Goal: Task Accomplishment & Management: Complete application form

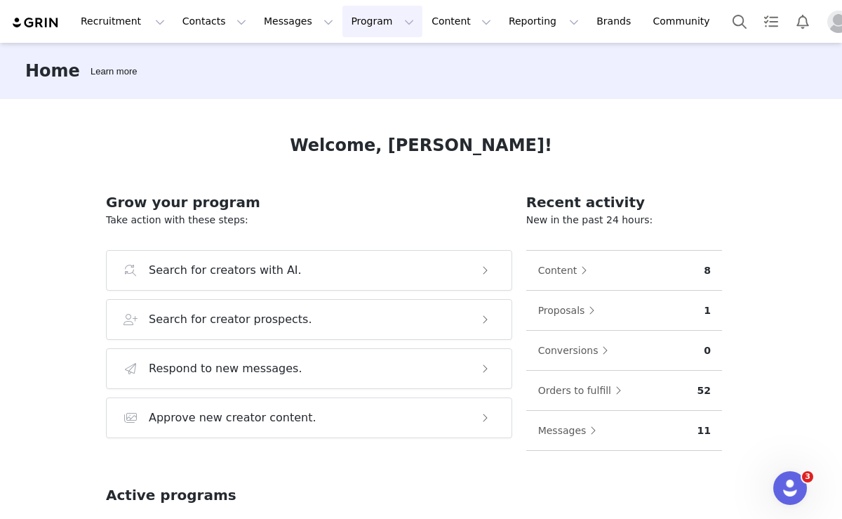
click at [356, 20] on button "Program Program" at bounding box center [383, 22] width 80 height 32
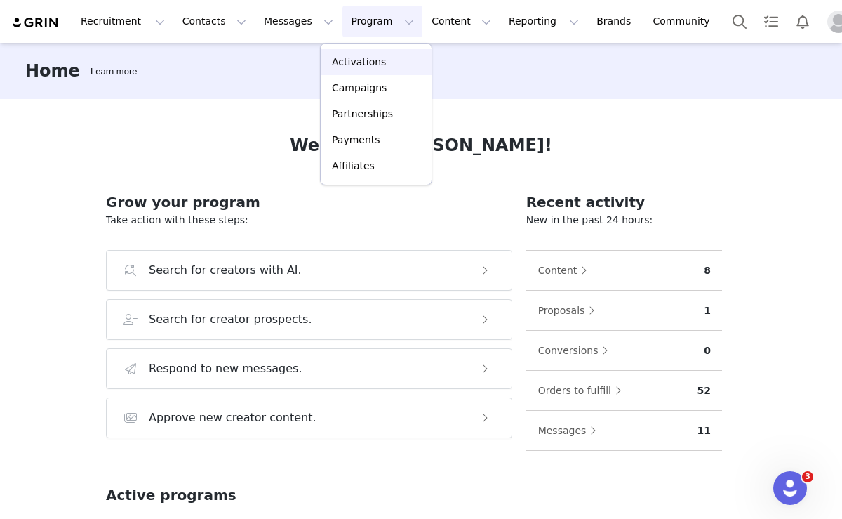
click at [364, 61] on p "Activations" at bounding box center [359, 62] width 54 height 15
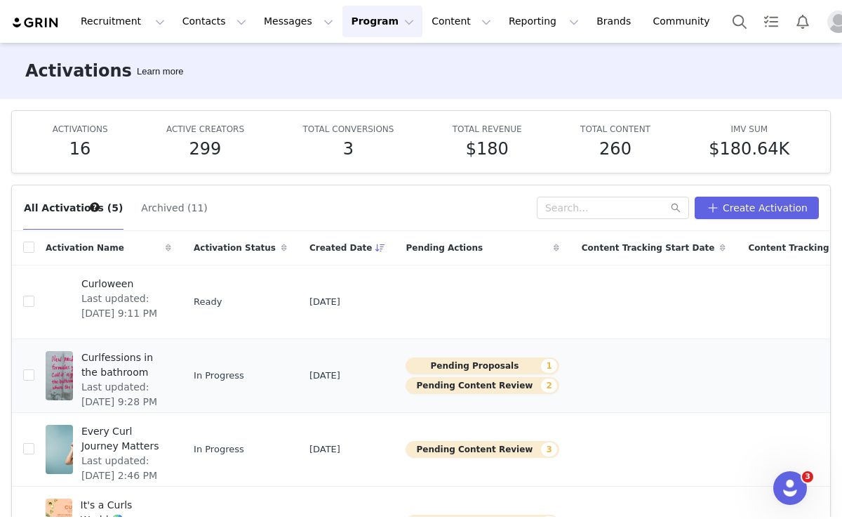
click at [128, 378] on span "Curlfessions in the bathroom" at bounding box center [121, 364] width 81 height 29
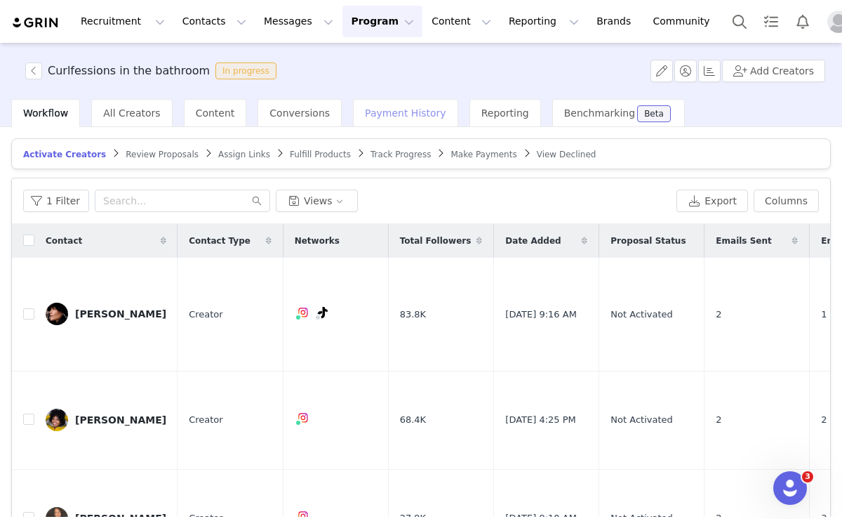
click at [383, 114] on span "Payment History" at bounding box center [405, 112] width 81 height 11
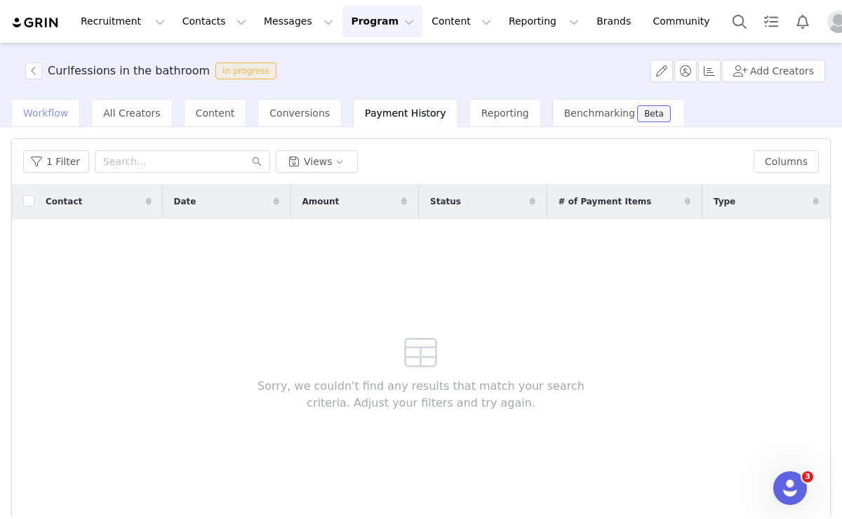
click at [45, 112] on span "Workflow" at bounding box center [45, 112] width 45 height 11
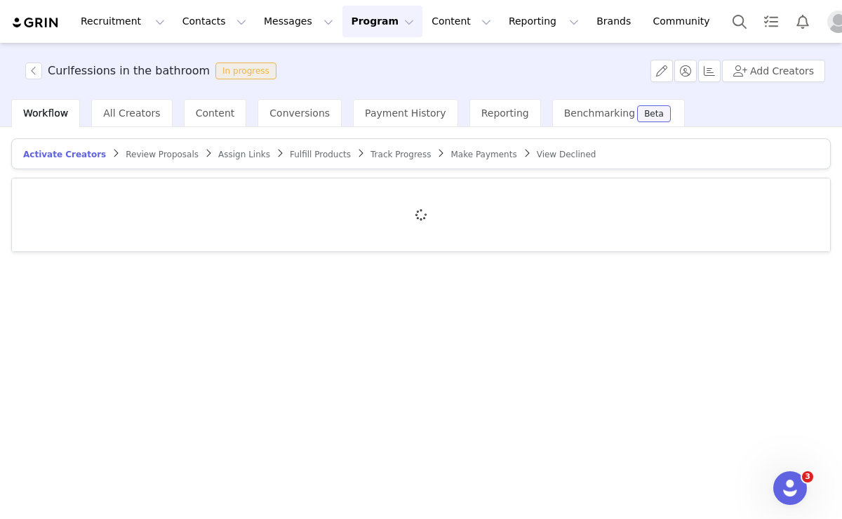
click at [451, 152] on span "Make Payments" at bounding box center [484, 155] width 66 height 10
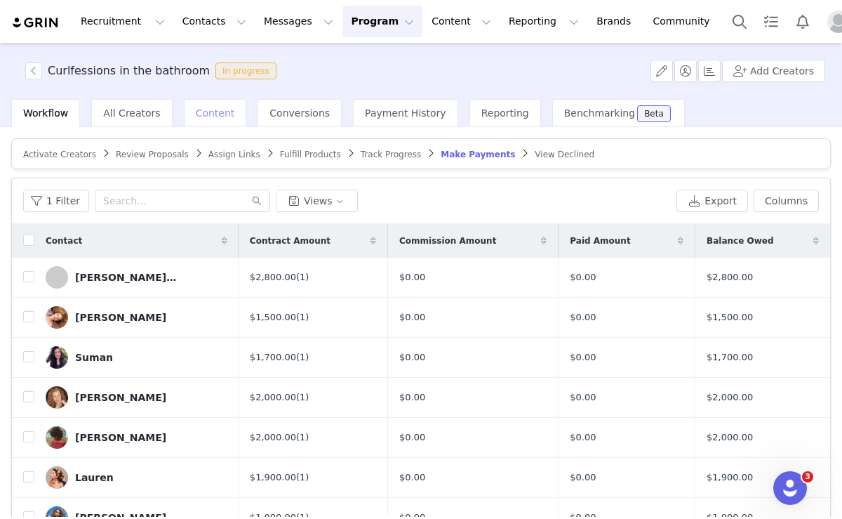
click at [214, 112] on span "Content" at bounding box center [215, 112] width 39 height 11
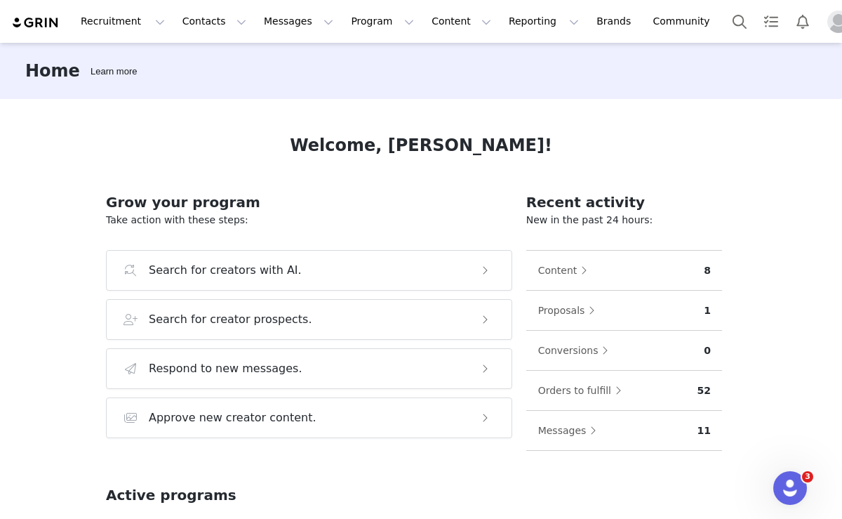
click at [828, 17] on img "Profile" at bounding box center [839, 22] width 22 height 22
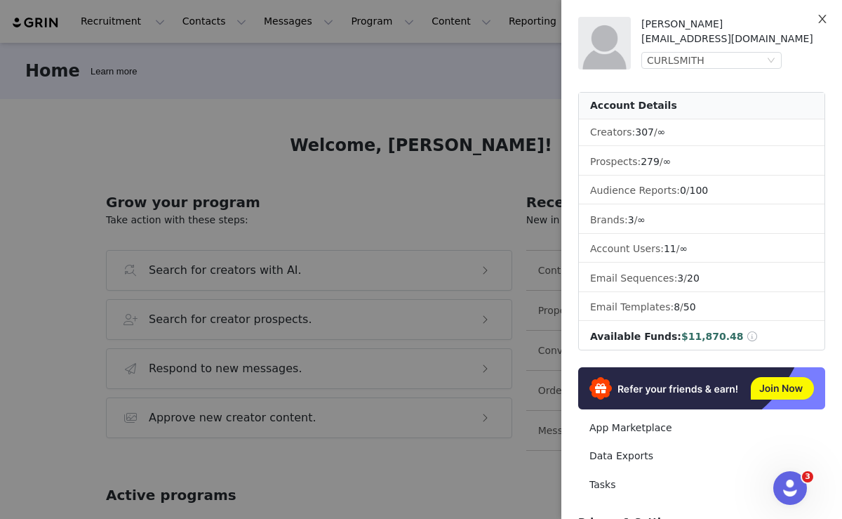
click at [820, 18] on icon "icon: close" at bounding box center [822, 18] width 11 height 11
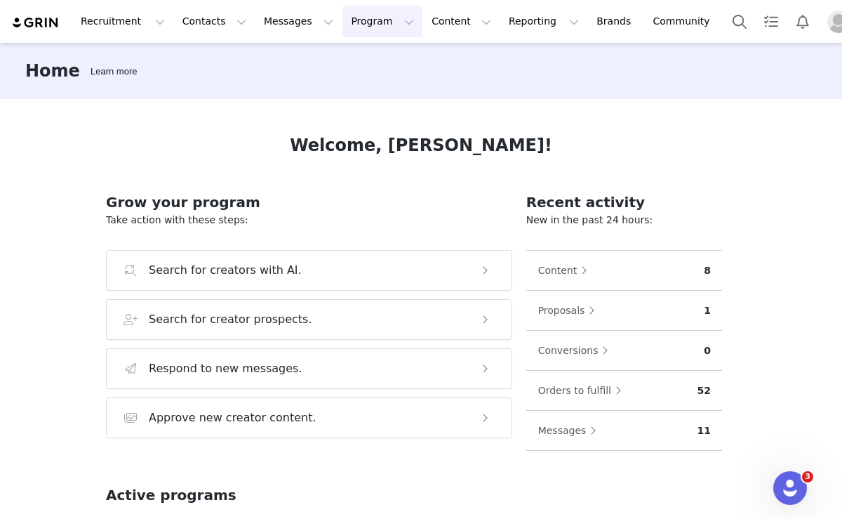
click at [343, 28] on button "Program Program" at bounding box center [383, 22] width 80 height 32
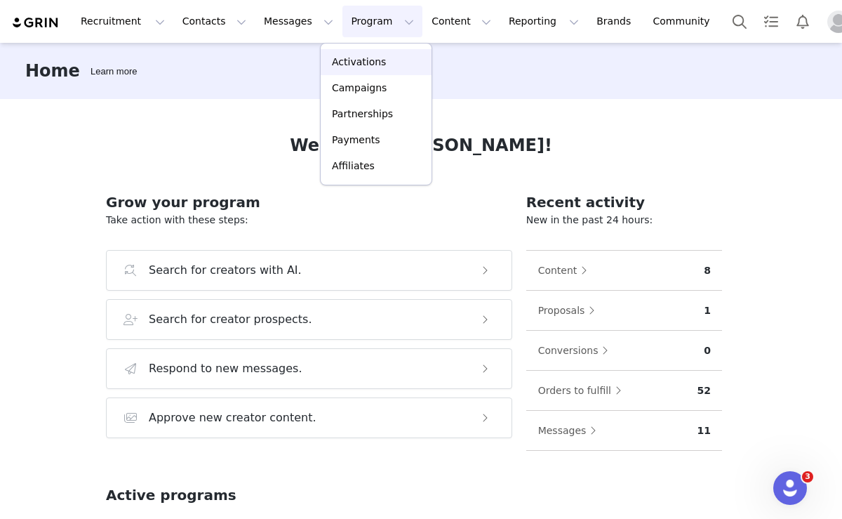
click at [354, 65] on p "Activations" at bounding box center [359, 62] width 54 height 15
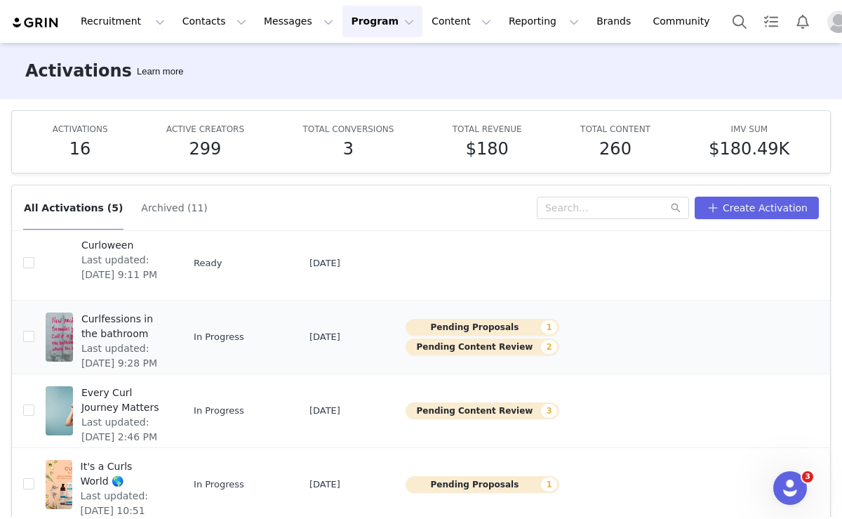
scroll to position [52, 0]
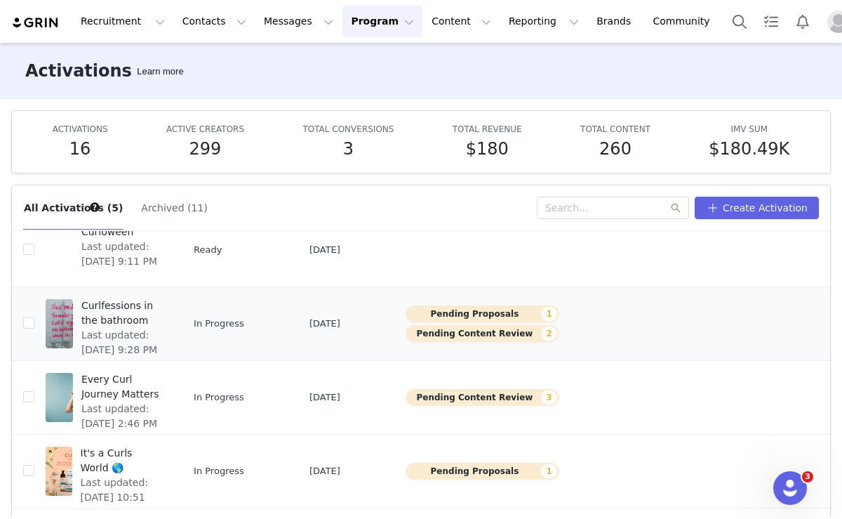
click at [123, 312] on span "Curlfessions in the bathroom" at bounding box center [121, 312] width 81 height 29
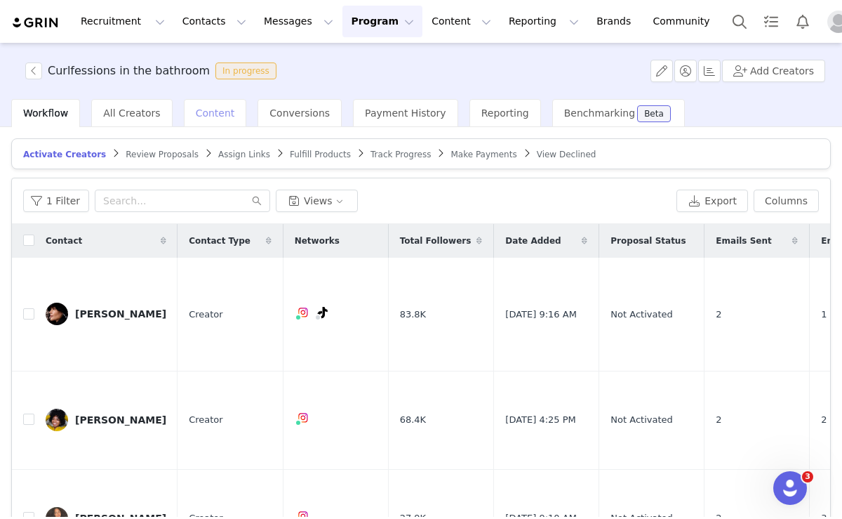
click at [196, 115] on span "Content" at bounding box center [215, 112] width 39 height 11
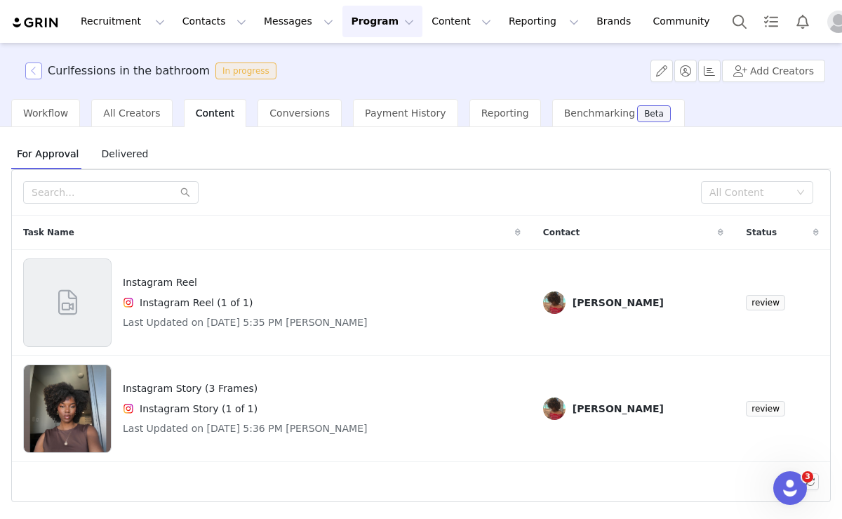
click at [33, 67] on button "button" at bounding box center [33, 70] width 17 height 17
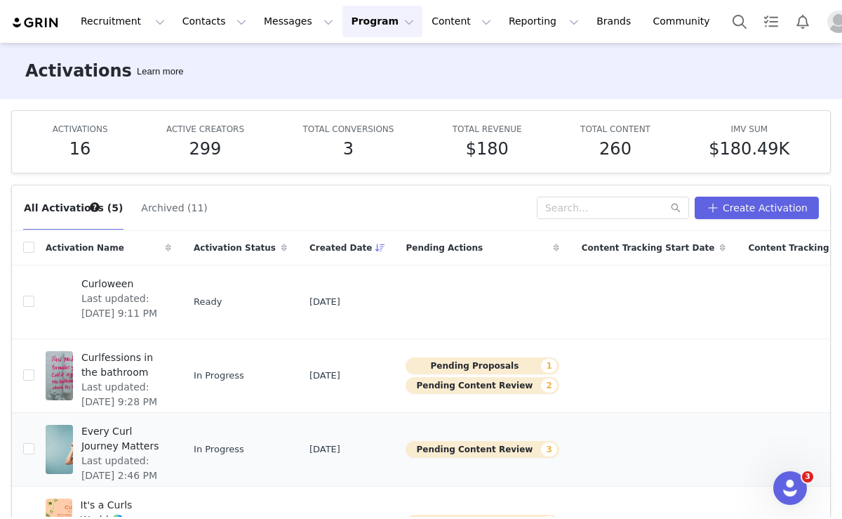
click at [120, 445] on span "Every Curl Journey Matters" at bounding box center [121, 438] width 81 height 29
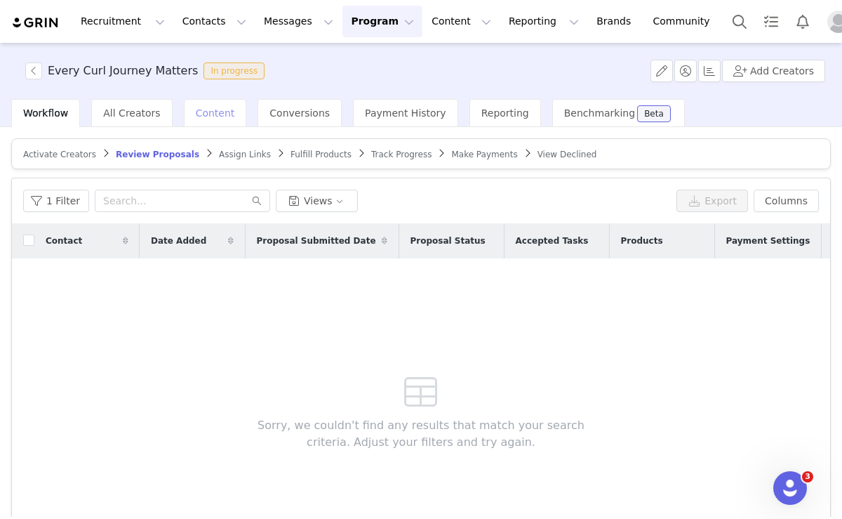
click at [201, 114] on span "Content" at bounding box center [215, 112] width 39 height 11
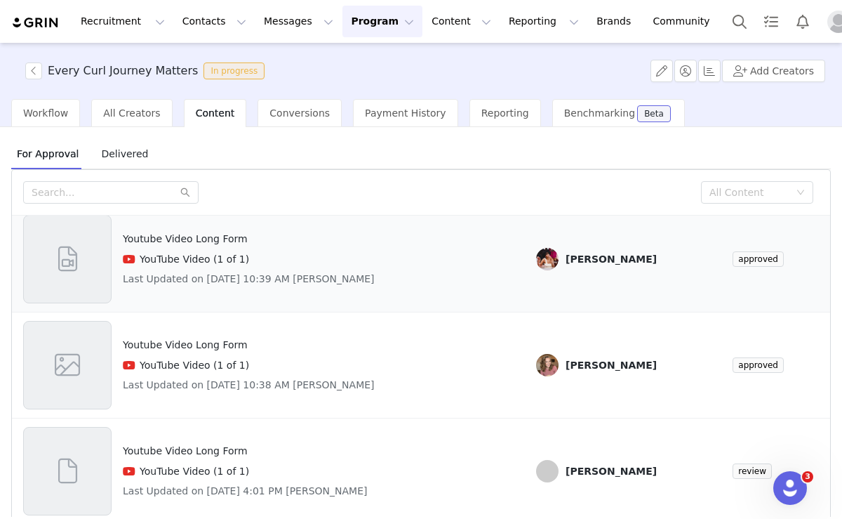
scroll to position [59, 0]
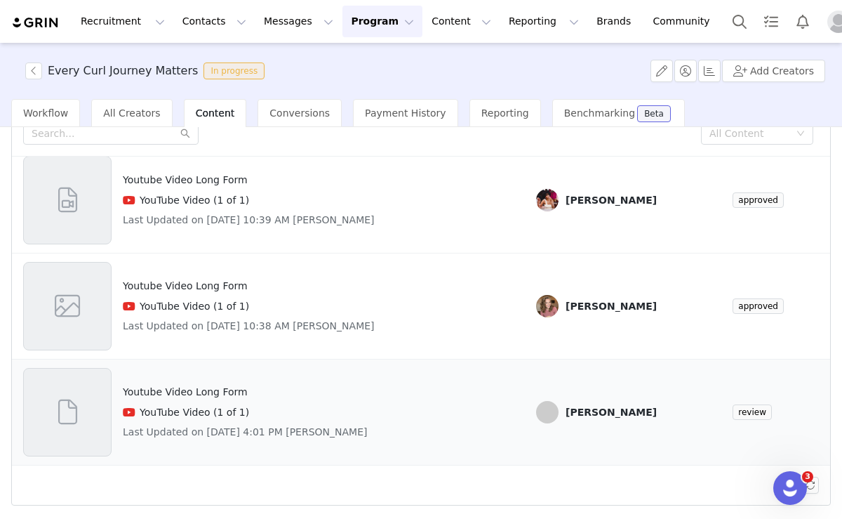
click at [173, 398] on h4 "Youtube Video Long Form" at bounding box center [245, 392] width 245 height 15
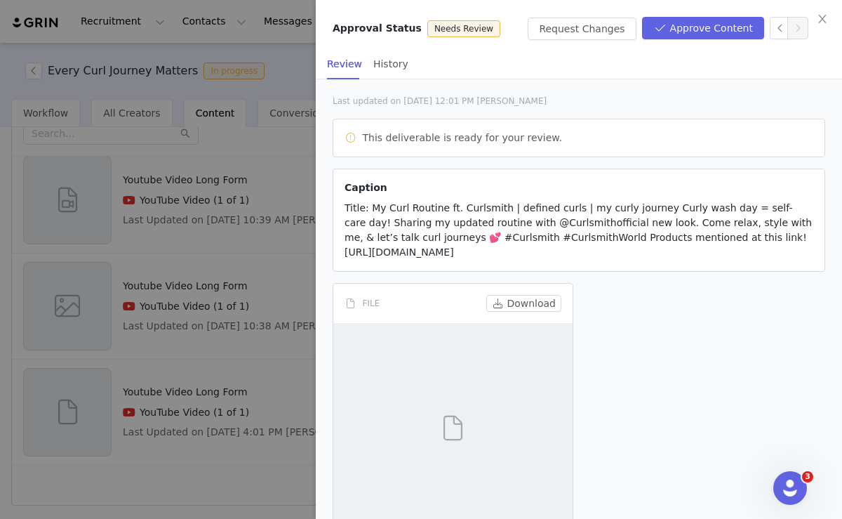
scroll to position [81, 0]
click at [517, 293] on button "Download" at bounding box center [524, 301] width 75 height 17
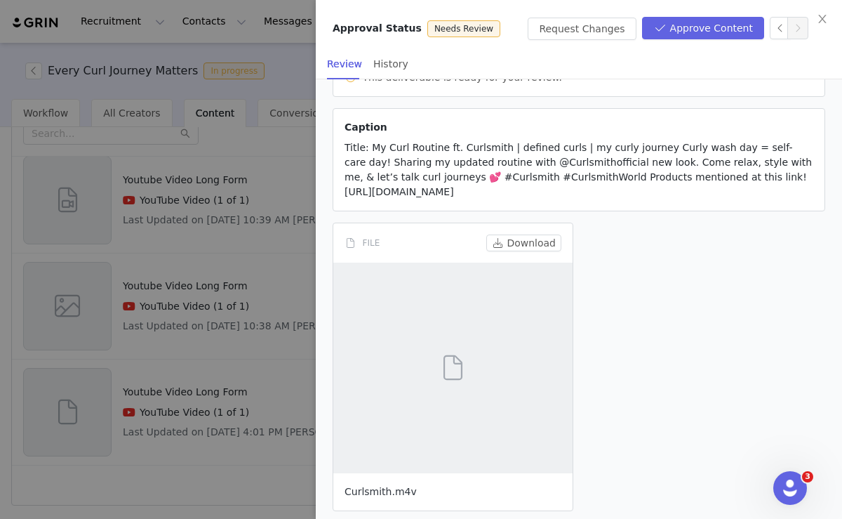
click at [373, 486] on link "Curlsmith.m4v" at bounding box center [381, 491] width 72 height 11
click at [238, 321] on div at bounding box center [421, 259] width 842 height 519
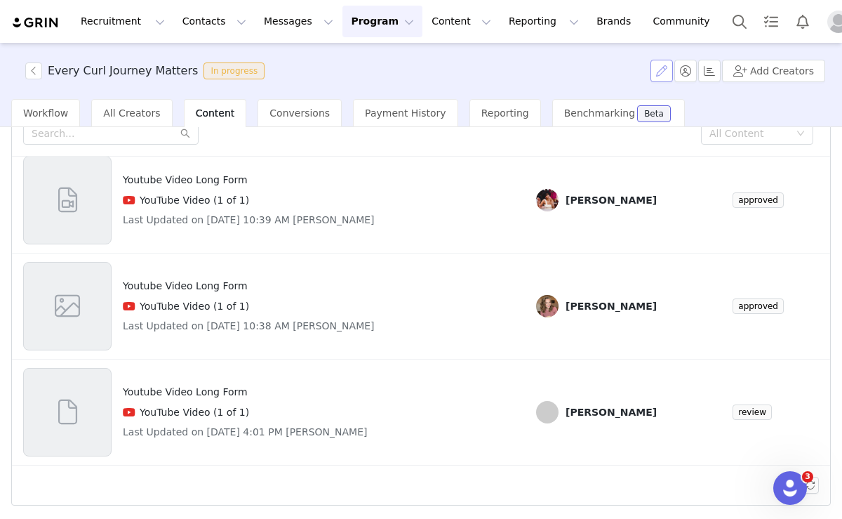
click at [664, 62] on button "button" at bounding box center [662, 71] width 22 height 22
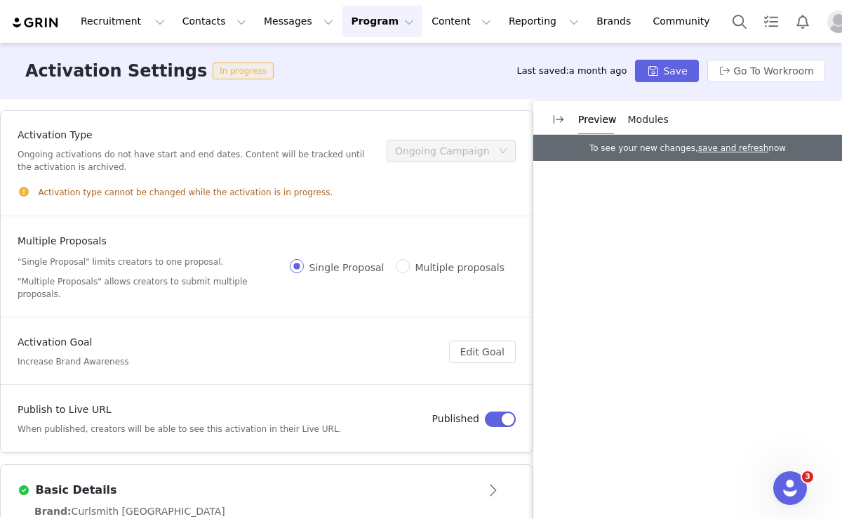
click at [347, 27] on button "Program Program" at bounding box center [383, 22] width 80 height 32
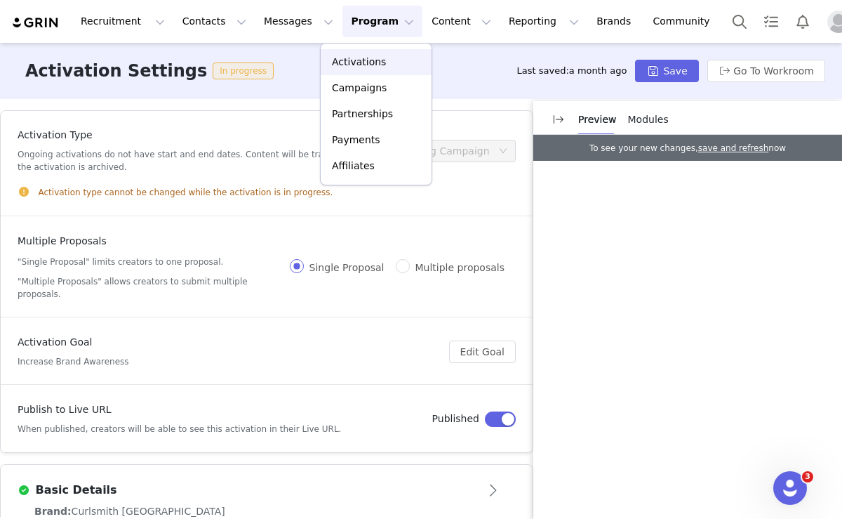
click at [355, 57] on p "Activations" at bounding box center [359, 62] width 54 height 15
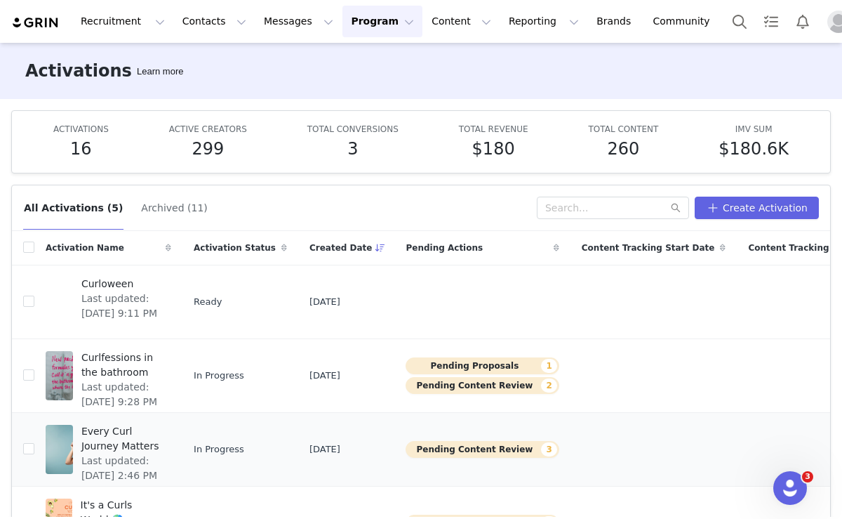
click at [102, 443] on span "Every Curl Journey Matters" at bounding box center [121, 438] width 81 height 29
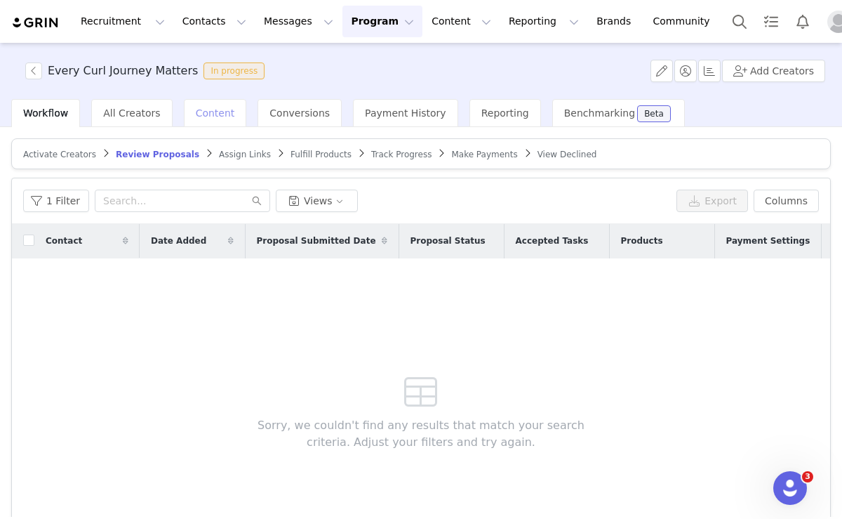
click at [206, 108] on span "Content" at bounding box center [215, 112] width 39 height 11
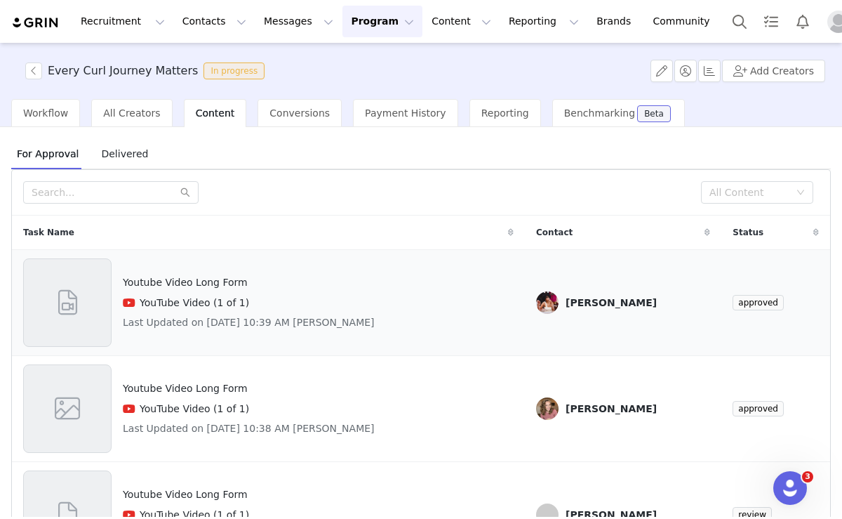
scroll to position [44, 0]
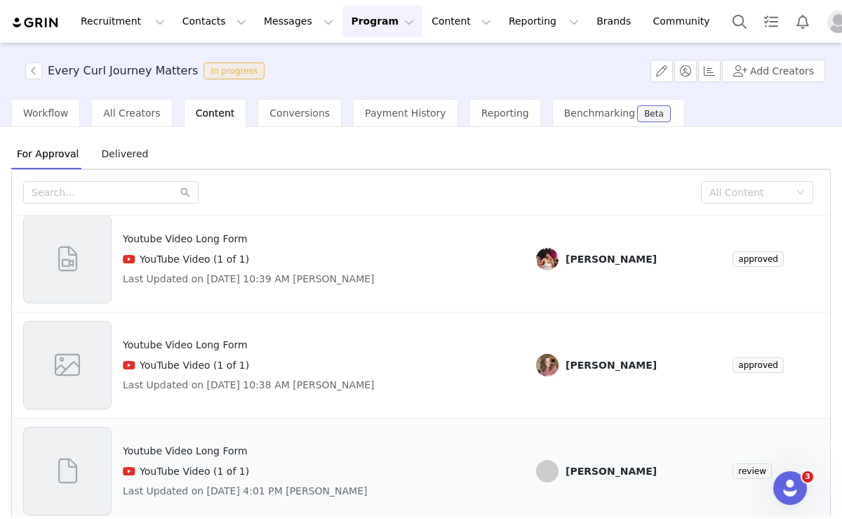
click at [192, 442] on div "Youtube Video Long Form YouTube Video (1 of 1) Last Updated on Sep 26, 2025 4:0…" at bounding box center [245, 471] width 245 height 88
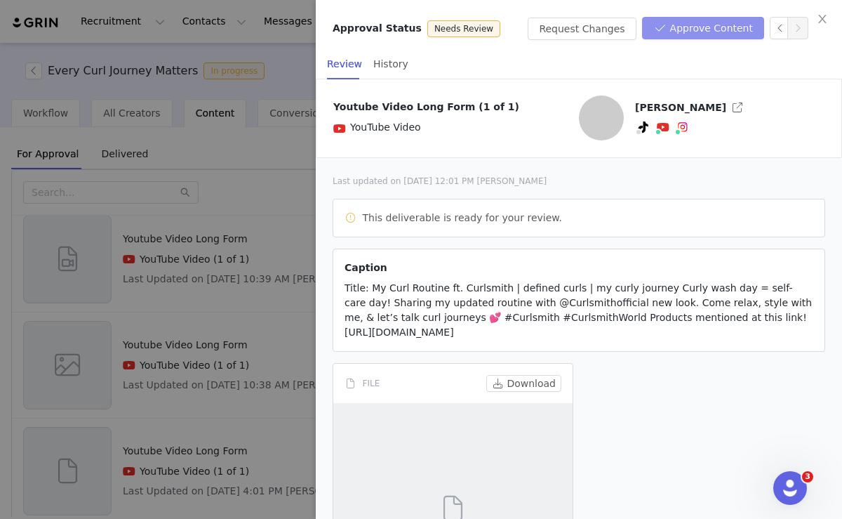
click at [699, 29] on button "Approve Content" at bounding box center [703, 28] width 122 height 22
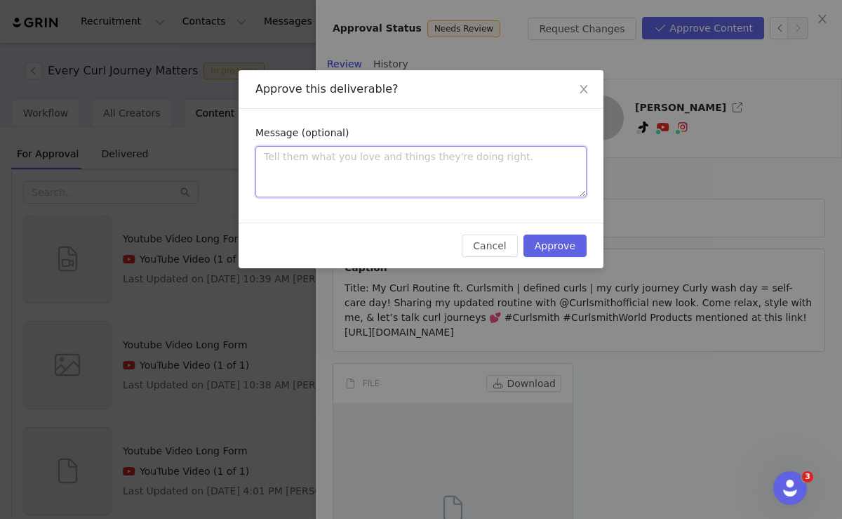
click at [378, 159] on textarea at bounding box center [421, 171] width 331 height 51
type textarea "L"
type textarea "Lo"
type textarea "Loo"
type textarea "Look"
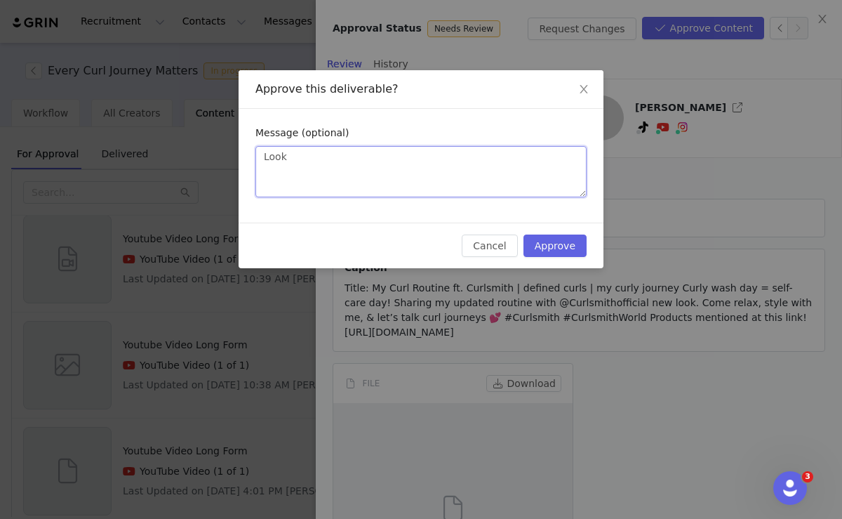
type textarea "Looks"
type textarea "Looks a"
type textarea "Looks am"
type textarea "Looks ama"
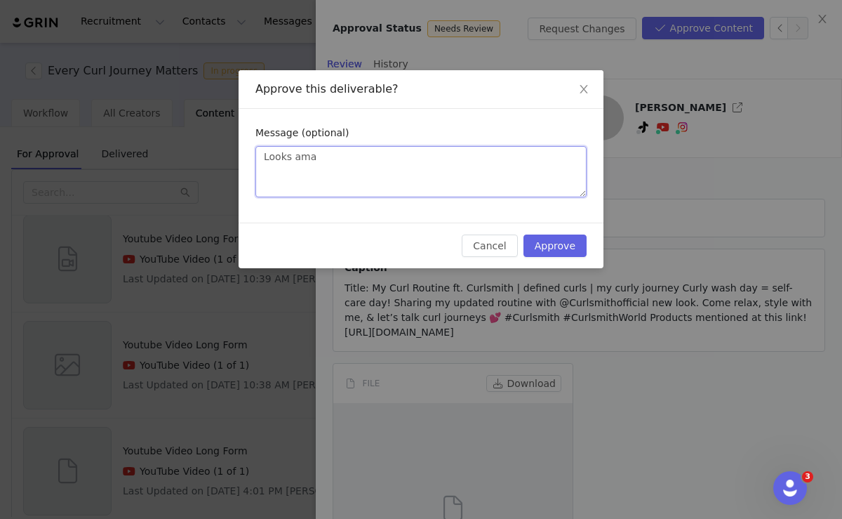
type textarea "Looks amaz"
type textarea "Looks amazi"
type textarea "Looks amazin"
type textarea "Looks amazing"
type textarea "Looks amazing!"
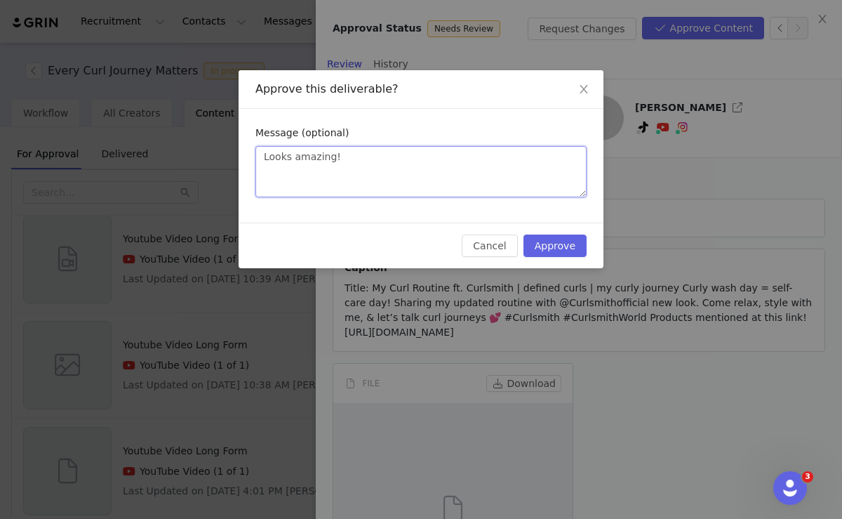
type textarea "Looks amazing!!"
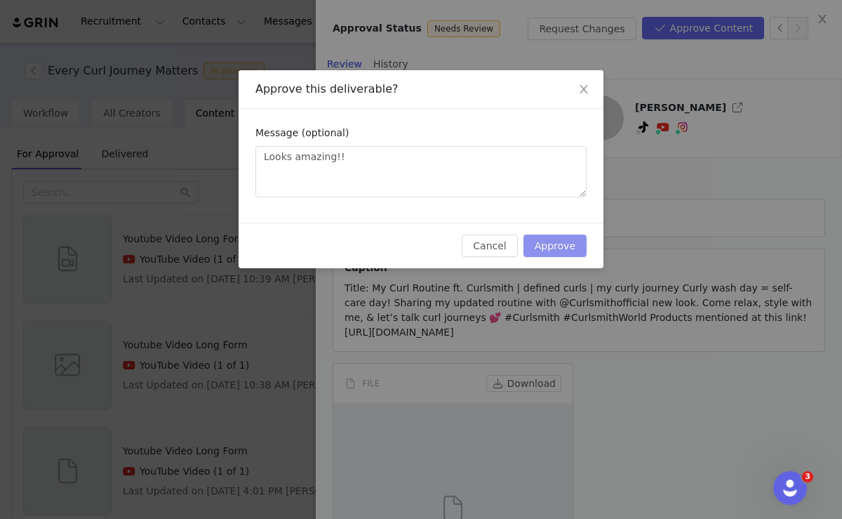
click at [565, 248] on button "Approve" at bounding box center [555, 245] width 63 height 22
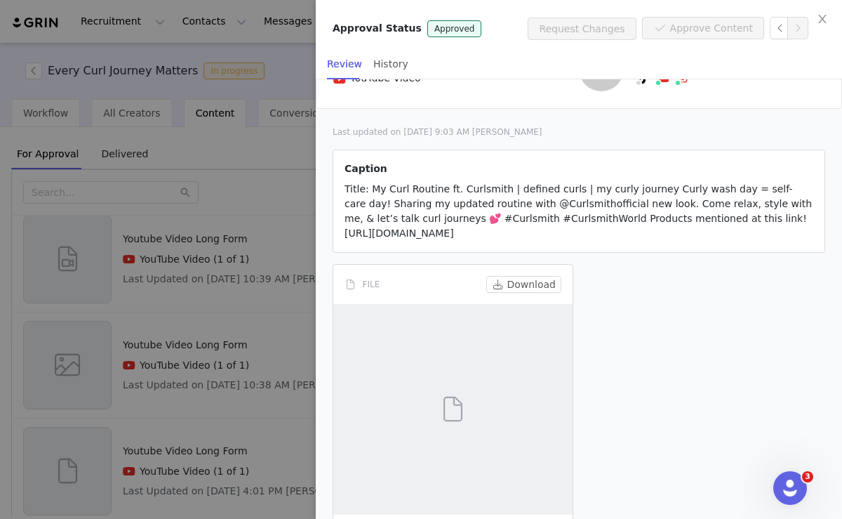
scroll to position [51, 0]
click at [237, 298] on div at bounding box center [421, 259] width 842 height 519
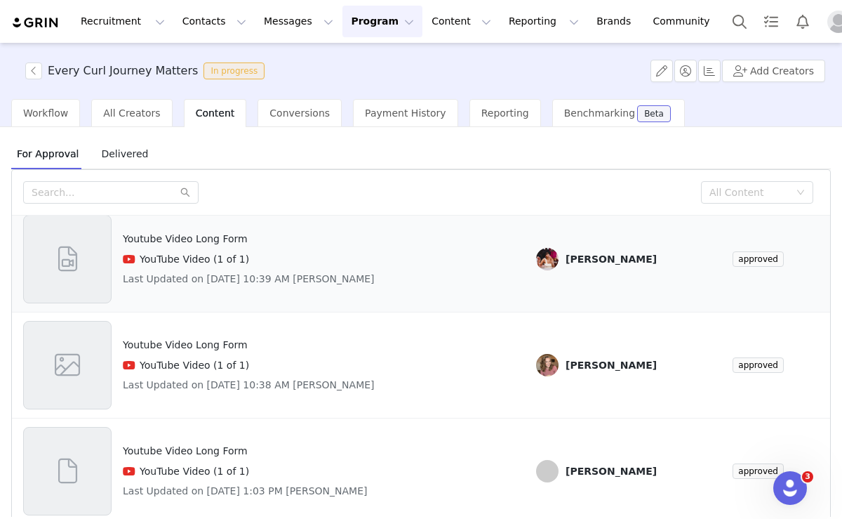
scroll to position [0, 0]
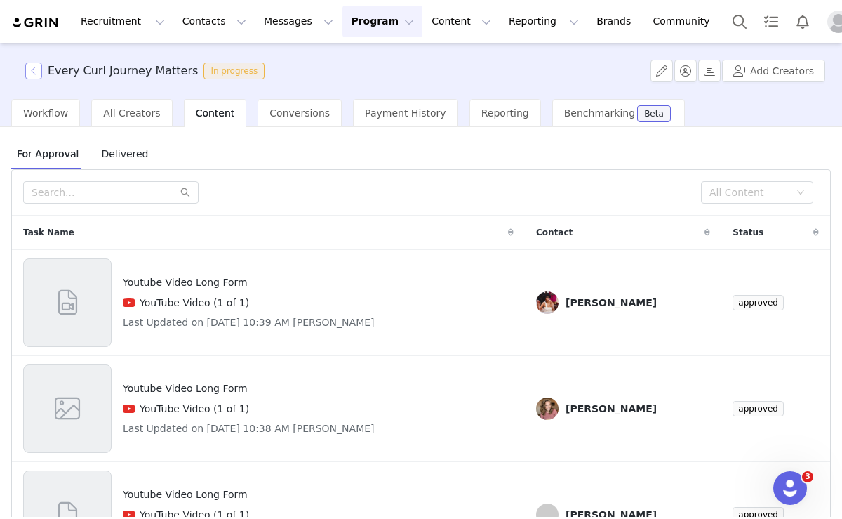
click at [38, 70] on button "button" at bounding box center [33, 70] width 17 height 17
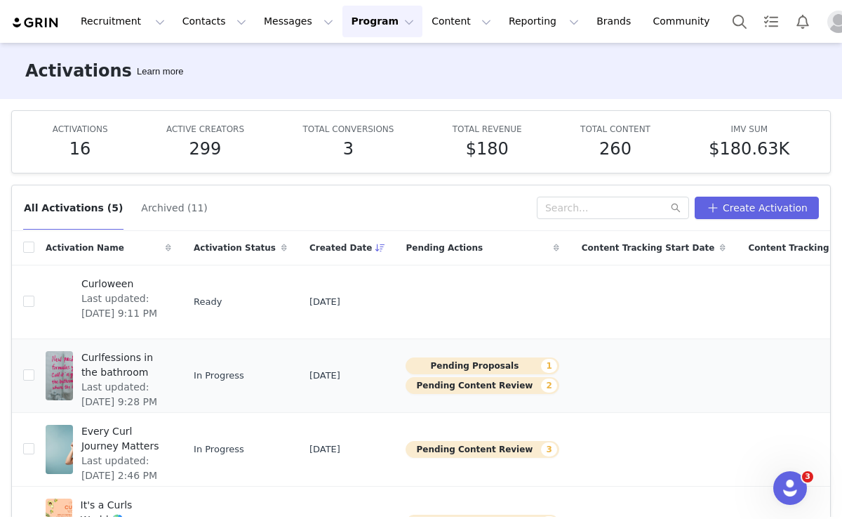
click at [117, 361] on span "Curlfessions in the bathroom" at bounding box center [121, 364] width 81 height 29
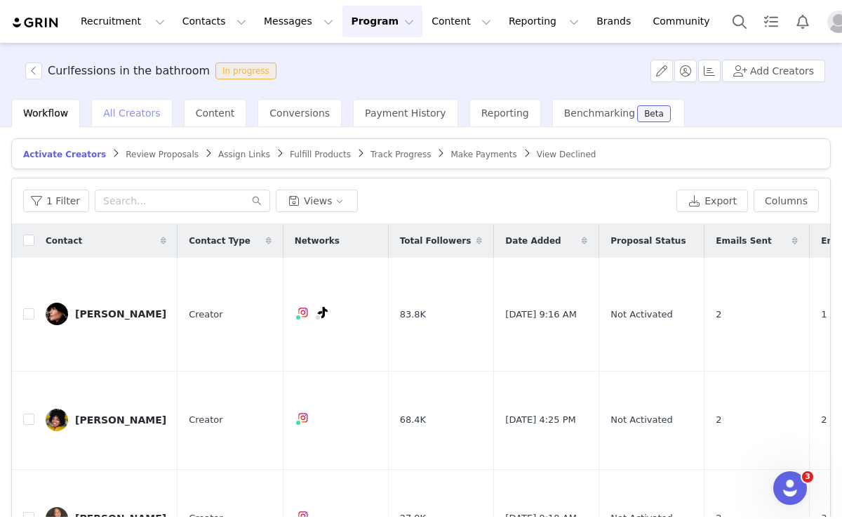
click at [131, 106] on div "All Creators" at bounding box center [131, 113] width 81 height 28
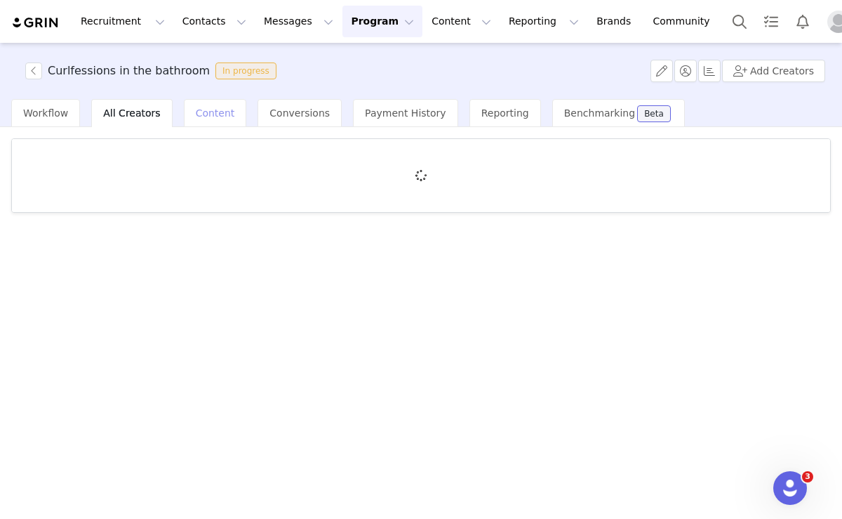
click at [204, 112] on span "Content" at bounding box center [215, 112] width 39 height 11
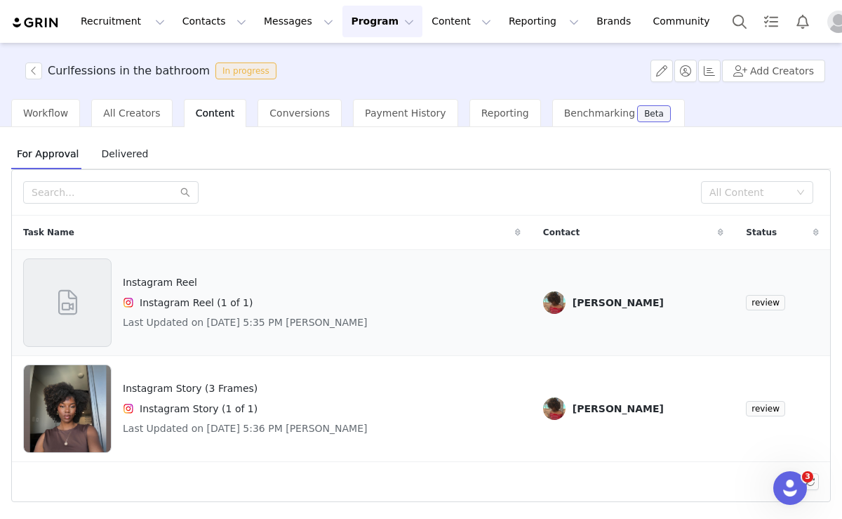
click at [168, 279] on h4 "Instagram Reel" at bounding box center [245, 282] width 245 height 15
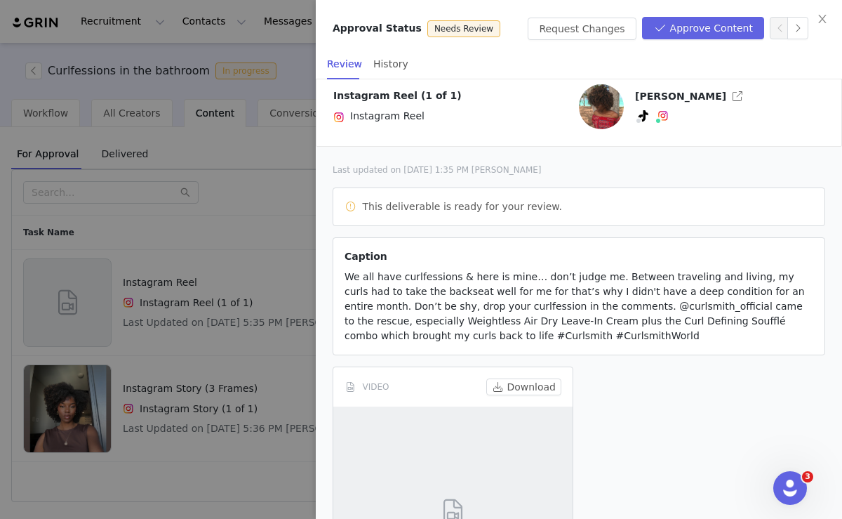
scroll to position [22, 0]
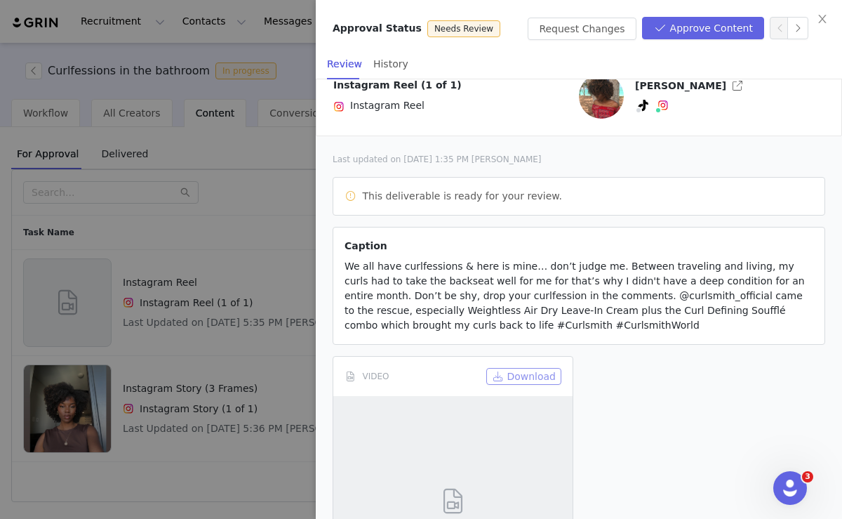
click at [517, 378] on button "Download" at bounding box center [524, 376] width 75 height 17
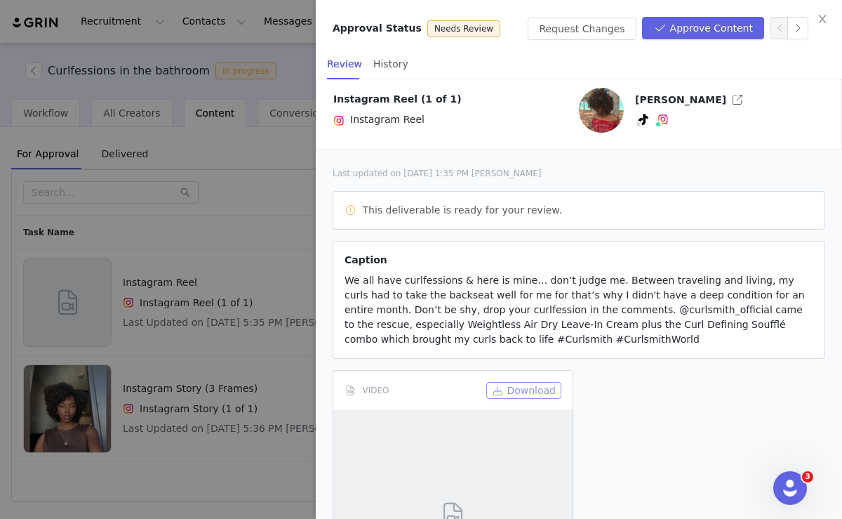
scroll to position [0, 0]
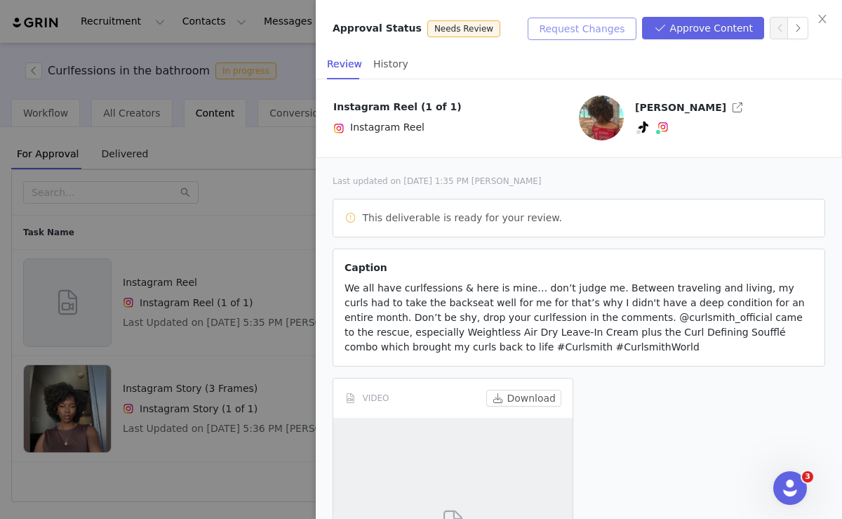
click at [575, 29] on button "Request Changes" at bounding box center [582, 29] width 108 height 22
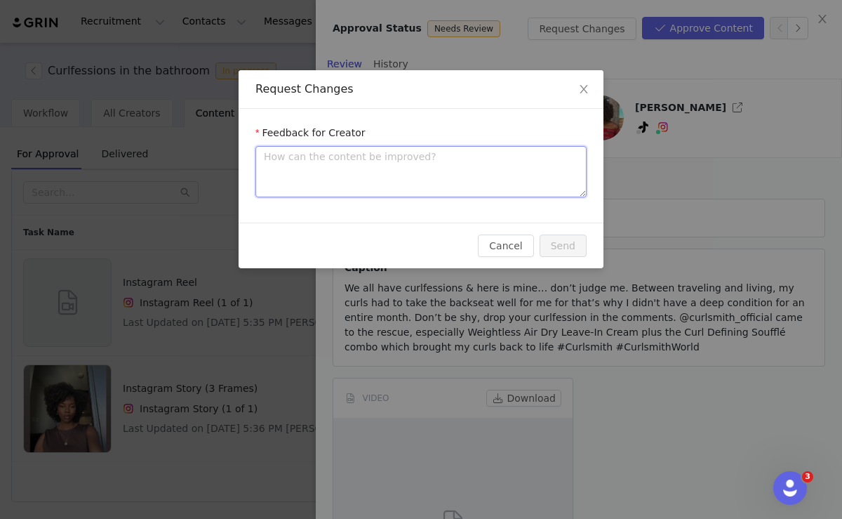
click at [319, 168] on textarea at bounding box center [421, 171] width 331 height 51
type textarea "Fo"
type textarea "For"
type textarea "For th"
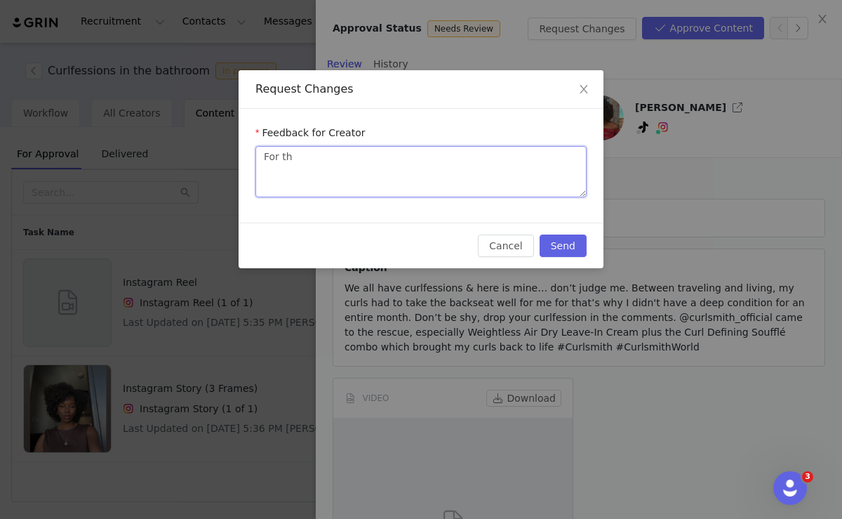
type textarea "For the"
type textarea "For the l"
type textarea "For the la"
type textarea "For the las"
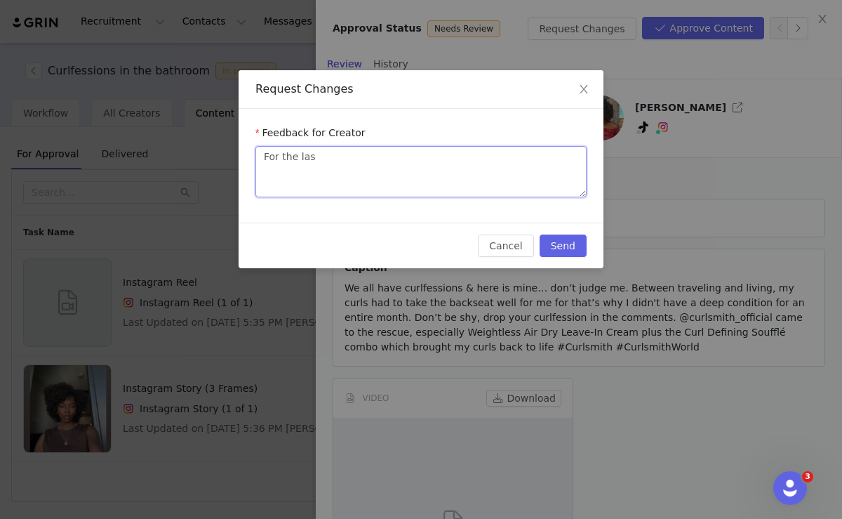
type textarea "For the last"
type textarea "For the last s"
type textarea "For the last sh"
type textarea "For the last sho"
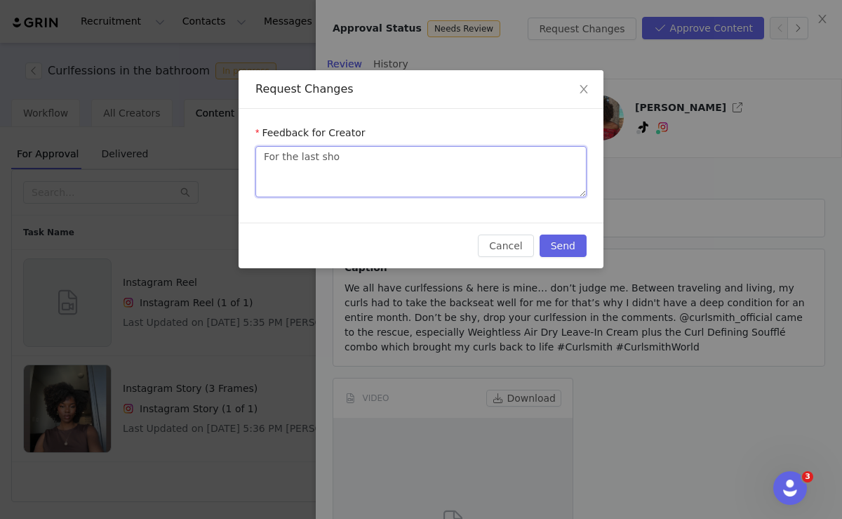
type textarea "For the last shot"
type textarea "For the last shot w"
type textarea "For the last shot wh"
type textarea "For the last shot whe"
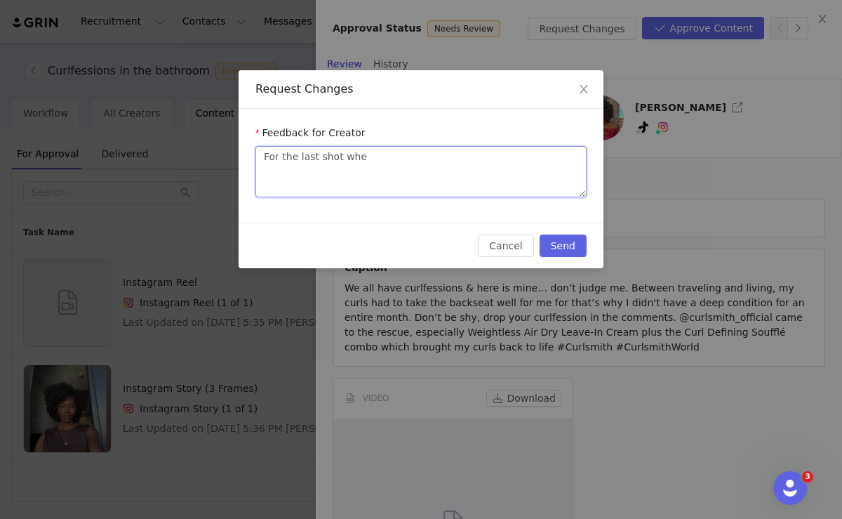
type textarea "For the last shot wher"
type textarea "For the last shot where"
type textarea "For the last shot where y"
type textarea "For the last shot where yo"
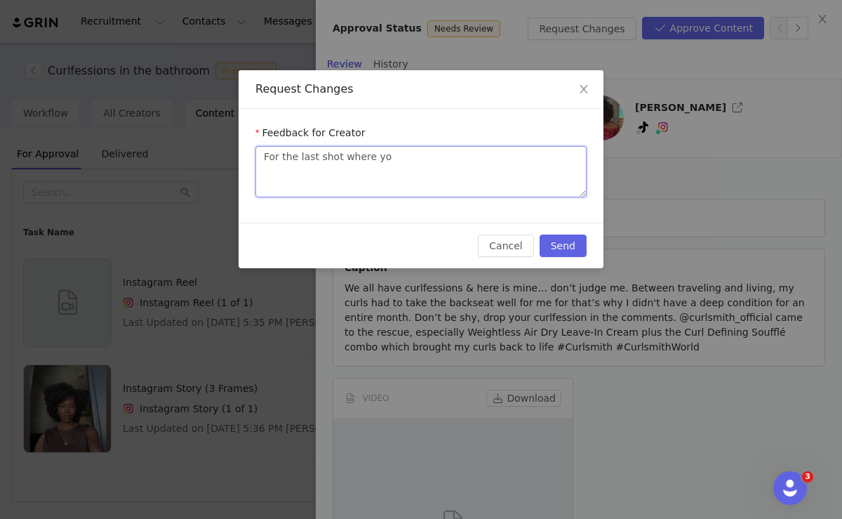
type textarea "For the last shot where you"
type textarea "For the last shot where you a"
type textarea "For the last shot where you ar"
type textarea "For the last shot where you are"
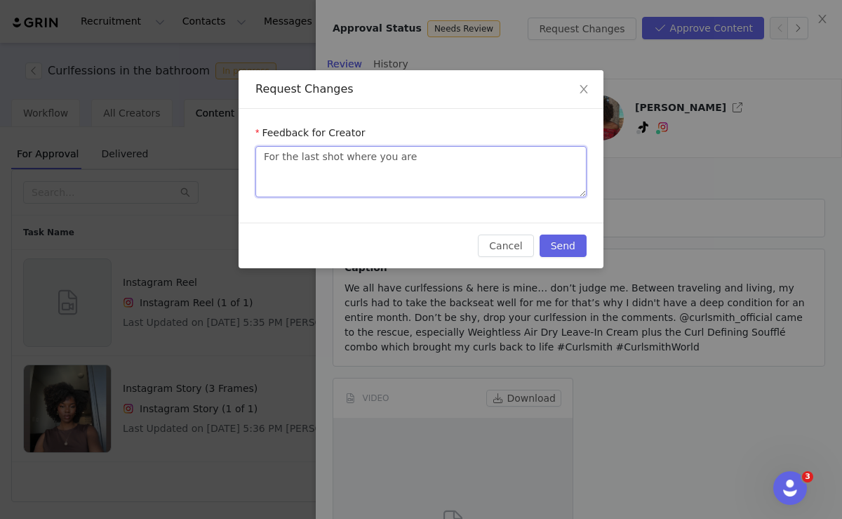
type textarea "For the last shot where you are"
type textarea "For the last shot where you are s"
type textarea "For the last shot where you are sh"
type textarea "For the last shot where you are sho"
type textarea "For the last shot where you are show"
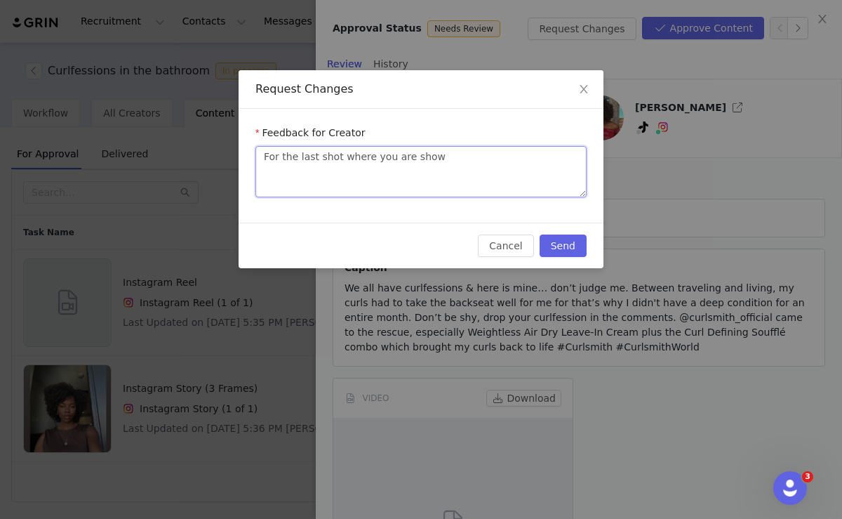
type textarea "For the last shot where you are showi"
type textarea "For the last shot where you are showin"
type textarea "For the last shot where you are showing"
type textarea "For the last shot where you are showing t"
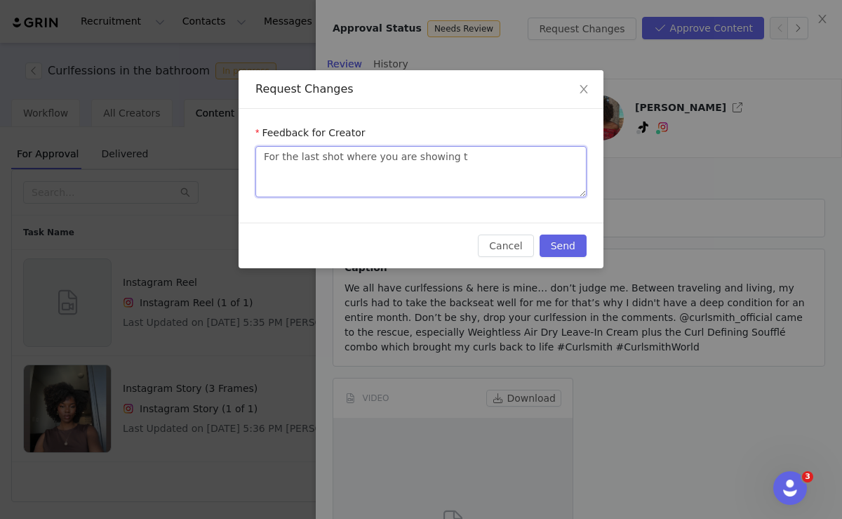
type textarea "For the last shot where you are showing th"
type textarea "For the last shot where you are showing the"
type textarea "For the last shot where you are showing the p"
type textarea "For the last shot where you are showing the pr"
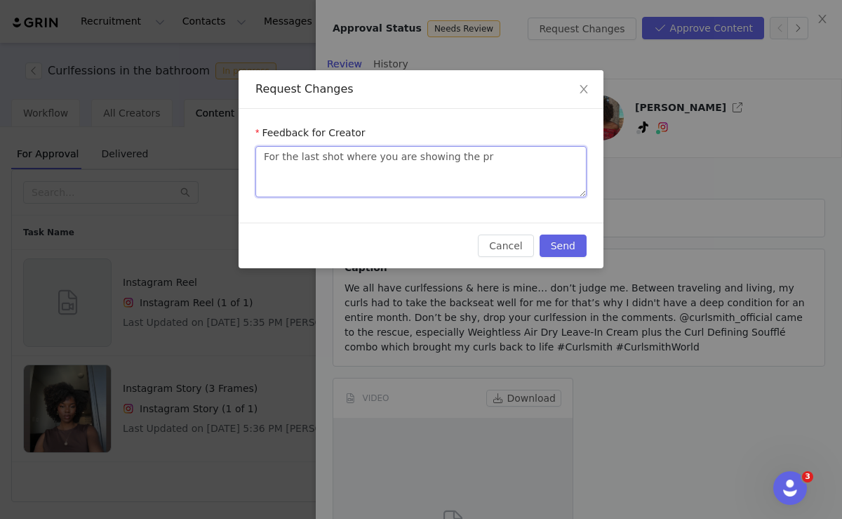
type textarea "For the last shot where you are showing the pro"
type textarea "For the last shot where you are showing the prod"
type textarea "For the last shot where you are showing the produ"
type textarea "For the last shot where you are showing the produc"
type textarea "For the last shot where you are showing the product"
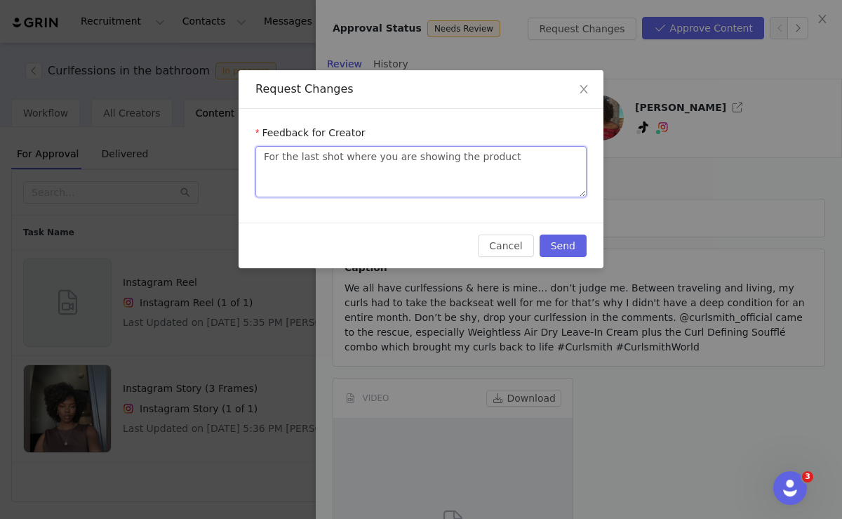
type textarea "For the last shot where you are showing the products"
type textarea "For the last shot where you are showing the products,"
type textarea "For the last shot where you are showing the products, c"
type textarea "For the last shot where you are showing the products, ca"
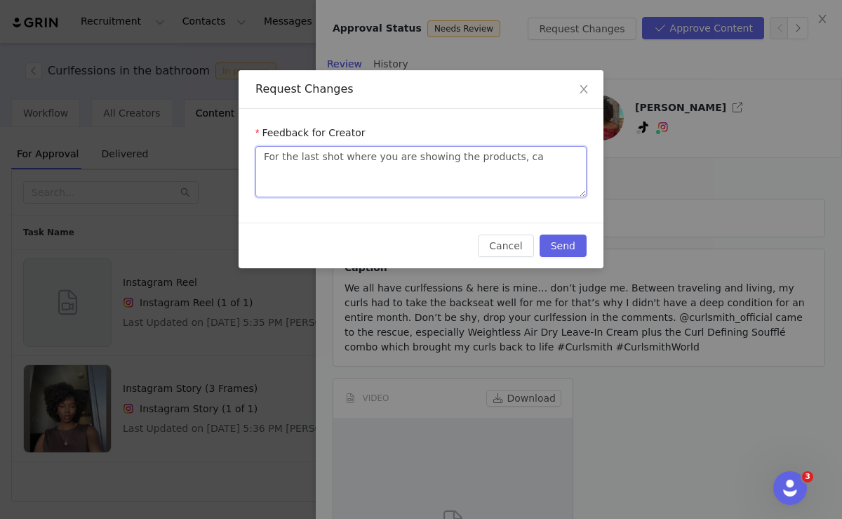
type textarea "For the last shot where you are showing the products, can"
type textarea "For the last shot where you are showing the products, can y"
type textarea "For the last shot where you are showing the products, can yo"
type textarea "For the last shot where you are showing the products, can you"
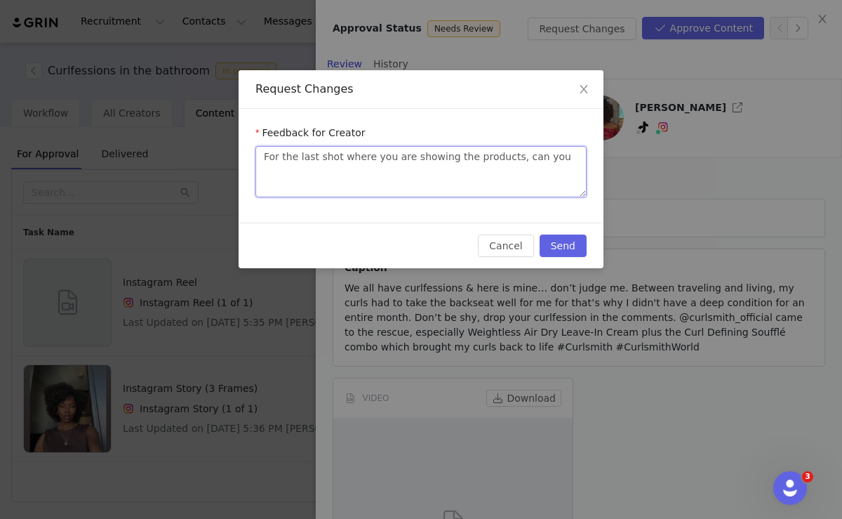
type textarea "For the last shot where you are showing the products, can you"
type textarea "For the last shot where you are showing the products, can you f"
type textarea "For the last shot where you are showing the products, can you fl"
type textarea "For the last shot where you are showing the products, can you fli"
type textarea "For the last shot where you are showing the products, can you flip"
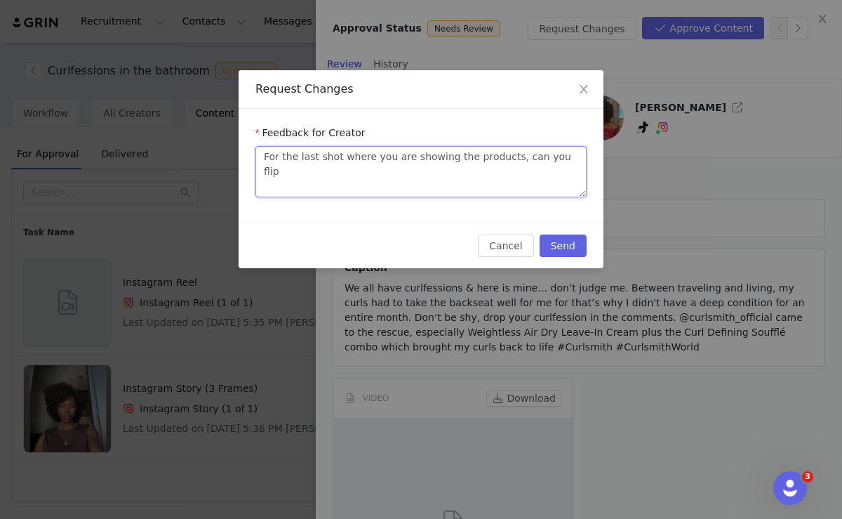
type textarea "For the last shot where you are showing the products, can you flip t"
type textarea "For the last shot where you are showing the products, can you flip"
type textarea "For the last shot where you are showing the products, can you flip i"
type textarea "For the last shot where you are showing the products, can you flip it"
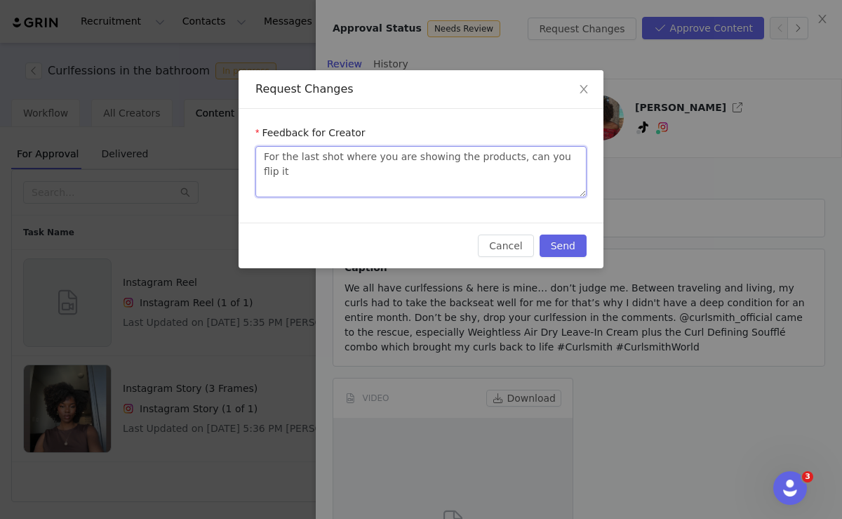
type textarea "For the last shot where you are showing the products, can you flip it a"
type textarea "For the last shot where you are showing the products, can you flip it aro"
type textarea "For the last shot where you are showing the products, can you flip it arou"
type textarea "For the last shot where you are showing the products, can you flip it aroun"
type textarea "For the last shot where you are showing the products, can you flip it around"
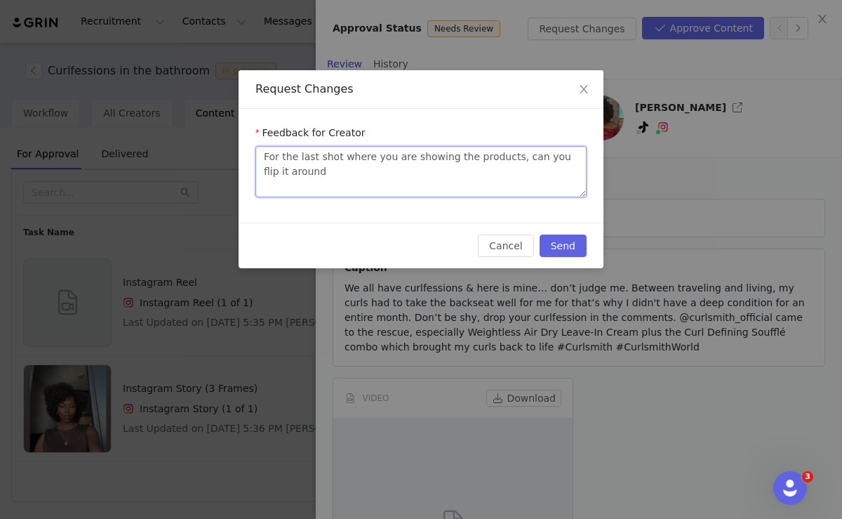
type textarea "For the last shot where you are showing the products, can you flip it around"
type textarea "For the last shot where you are showing the products, can you flip it around p"
type textarea "For the last shot where you are showing the products, can you flip it around pl"
type textarea "For the last shot where you are showing the products, can you flip it around ple"
type textarea "For the last shot where you are showing the products, can you flip it around pl…"
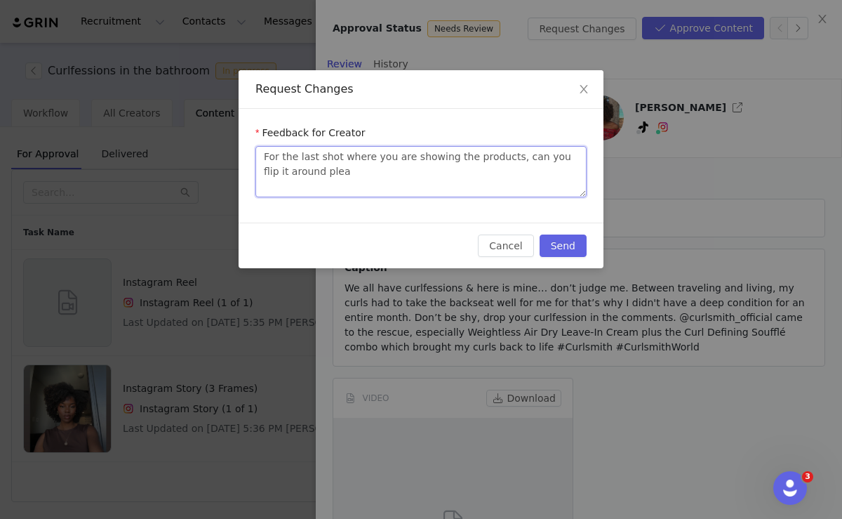
type textarea "For the last shot where you are showing the products, can you flip it around pl…"
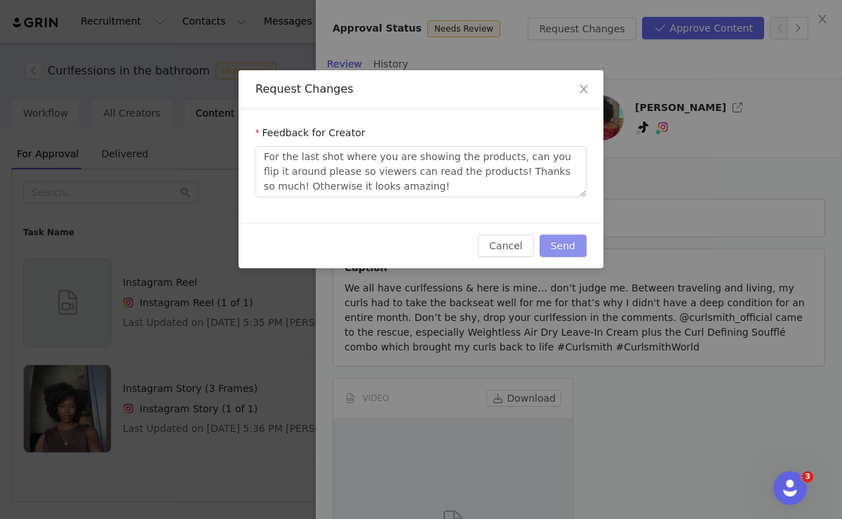
click at [560, 239] on button "Send" at bounding box center [563, 245] width 47 height 22
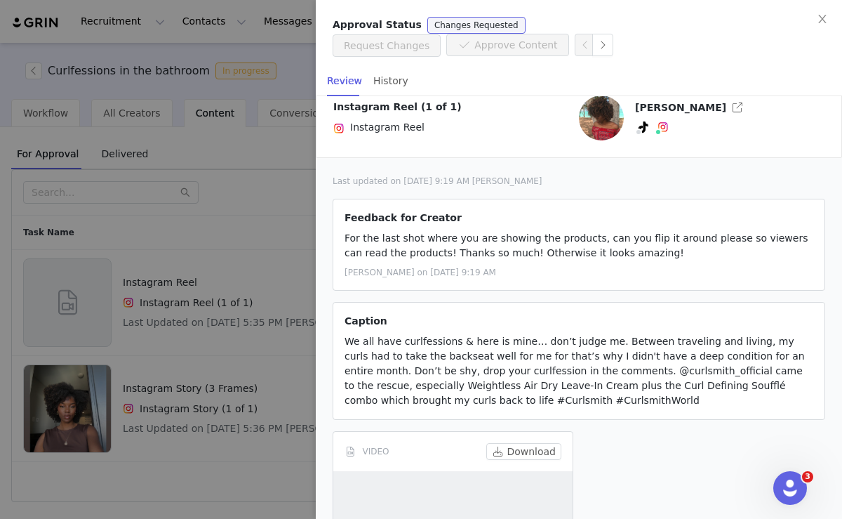
click at [211, 265] on div at bounding box center [421, 259] width 842 height 519
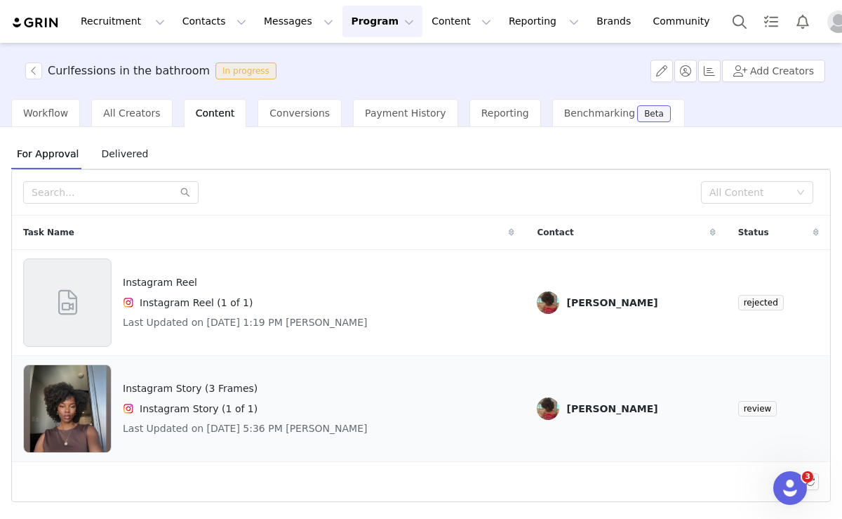
click at [166, 414] on h4 "Instagram Story (1 of 1)" at bounding box center [199, 409] width 118 height 15
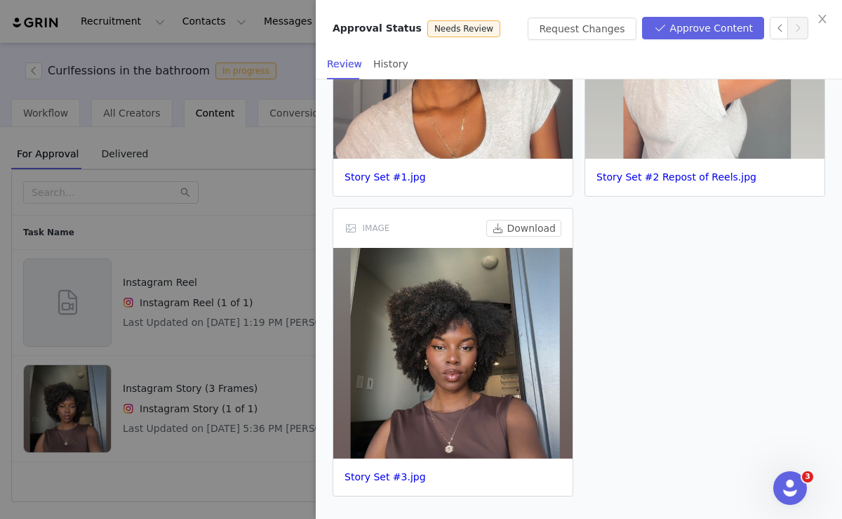
scroll to position [340, 0]
click at [433, 340] on img at bounding box center [452, 354] width 239 height 211
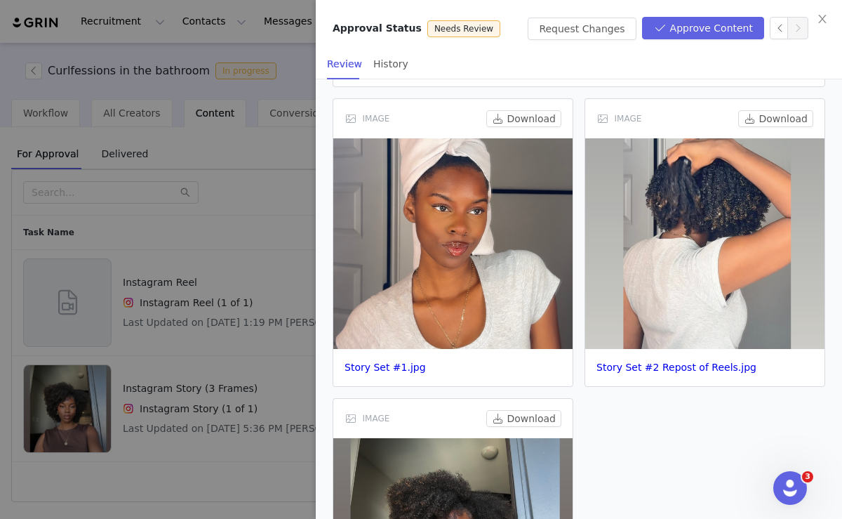
scroll to position [138, 0]
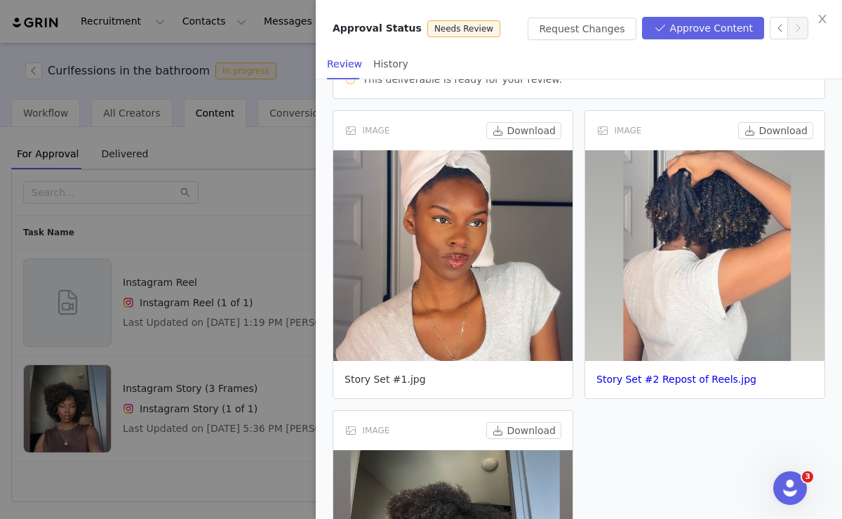
click at [395, 379] on link "Story Set #1.jpg" at bounding box center [385, 379] width 81 height 11
click at [638, 381] on link "Story Set #2 Repost of Reels.jpg" at bounding box center [677, 379] width 160 height 11
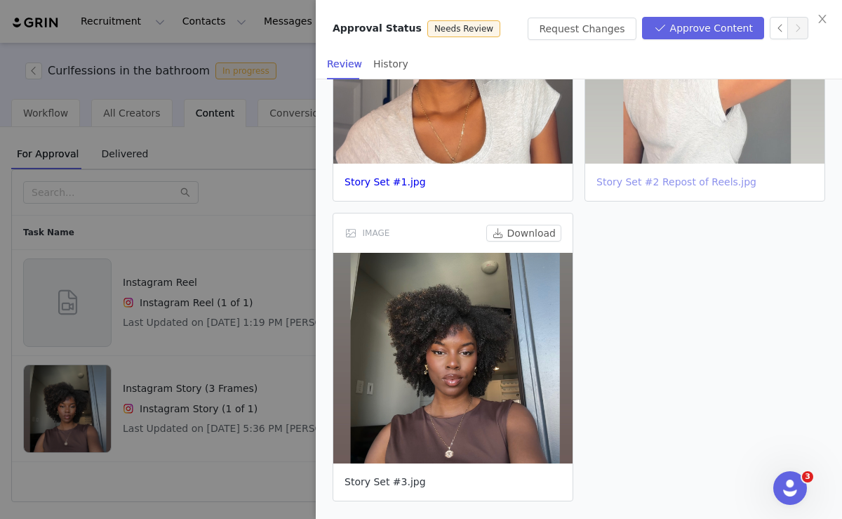
scroll to position [336, 0]
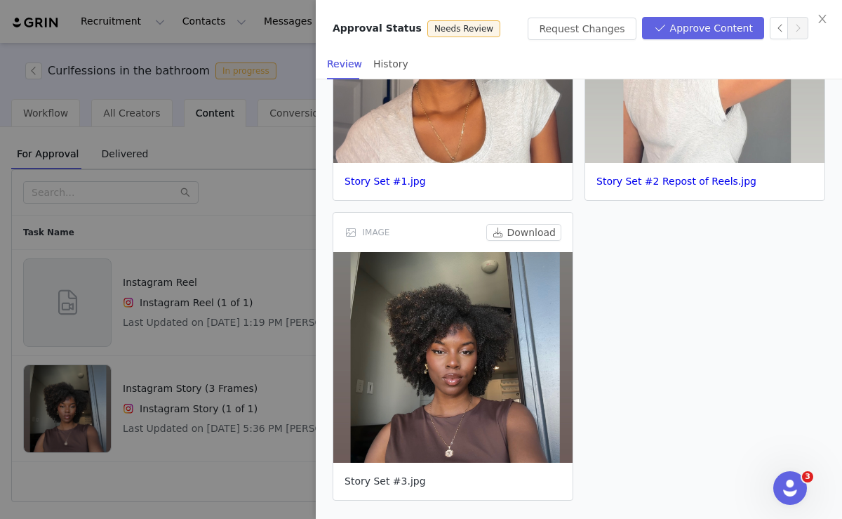
click at [394, 477] on link "Story Set #3.jpg" at bounding box center [385, 480] width 81 height 11
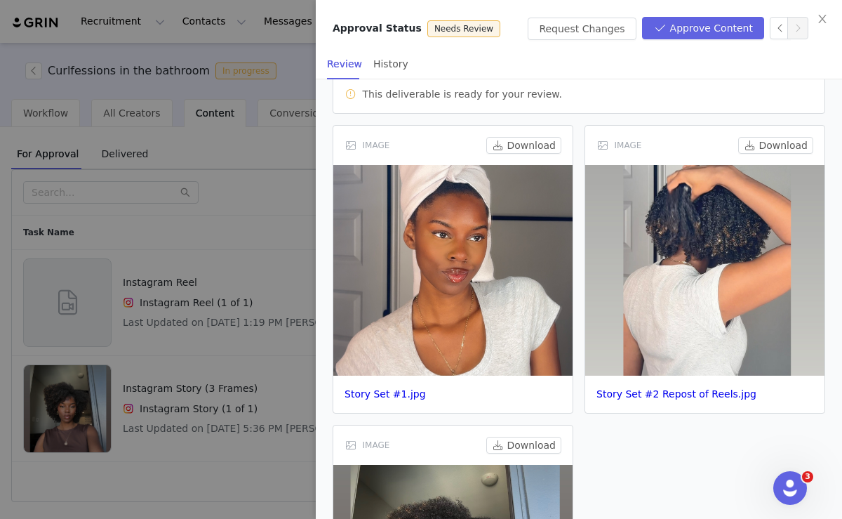
scroll to position [0, 0]
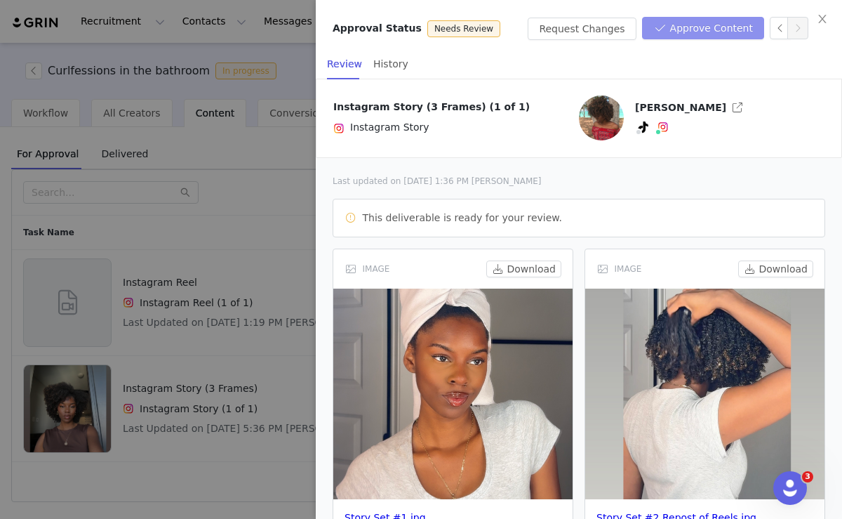
click at [685, 27] on button "Approve Content" at bounding box center [703, 28] width 122 height 22
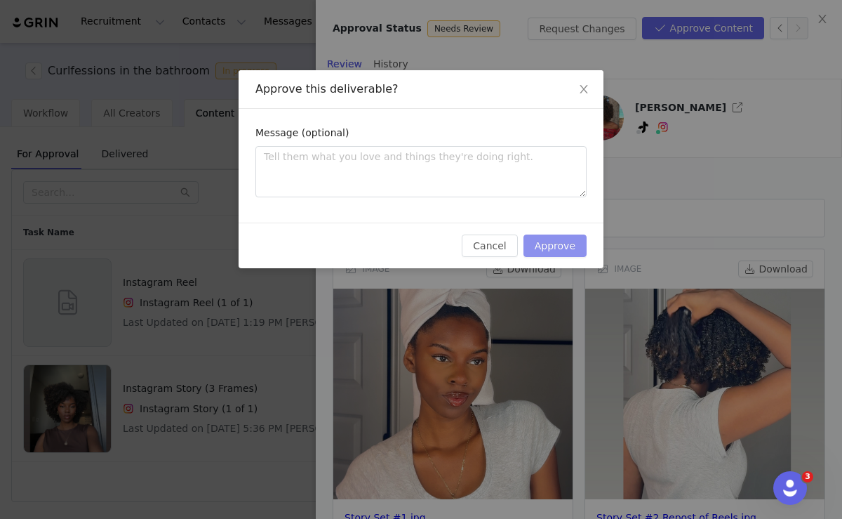
click at [543, 245] on button "Approve" at bounding box center [555, 245] width 63 height 22
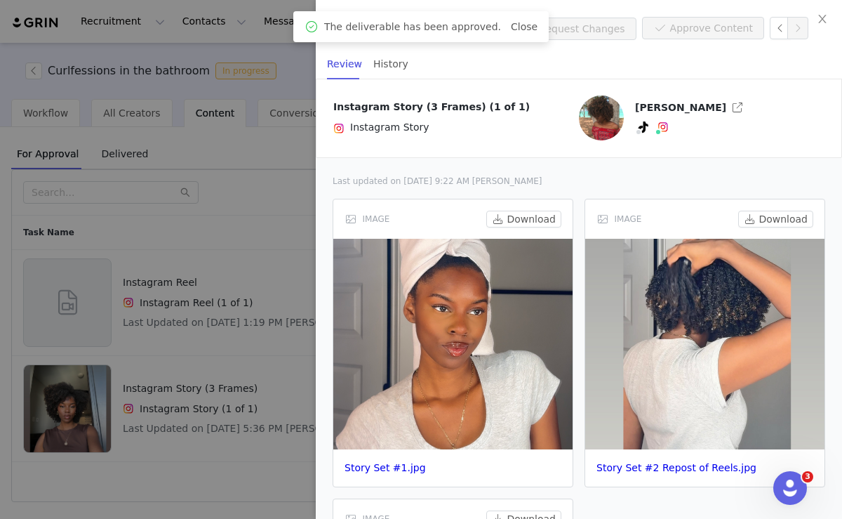
click at [199, 225] on div at bounding box center [421, 259] width 842 height 519
